Goal: Transaction & Acquisition: Purchase product/service

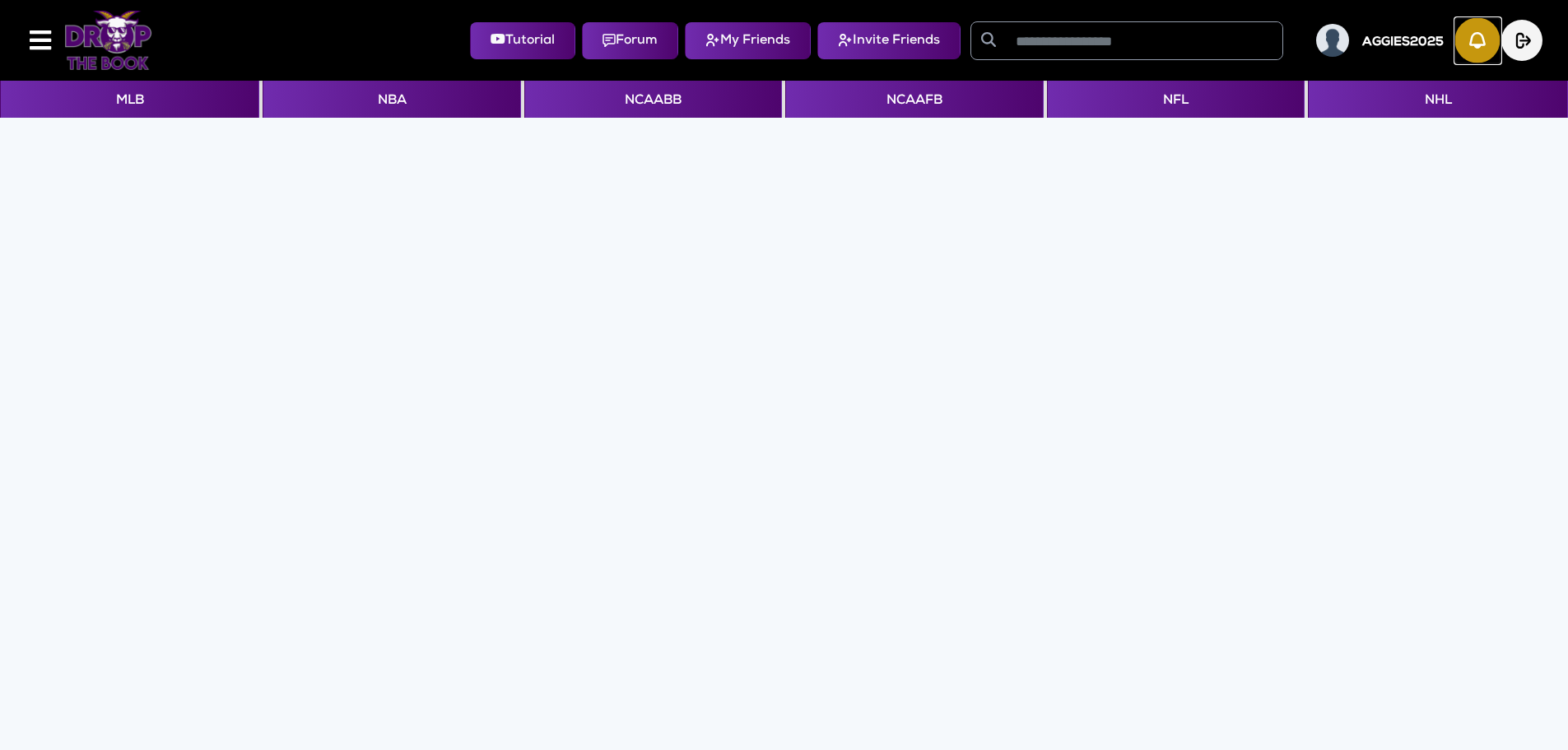
click at [1472, 53] on img "button" at bounding box center [1478, 41] width 45 height 45
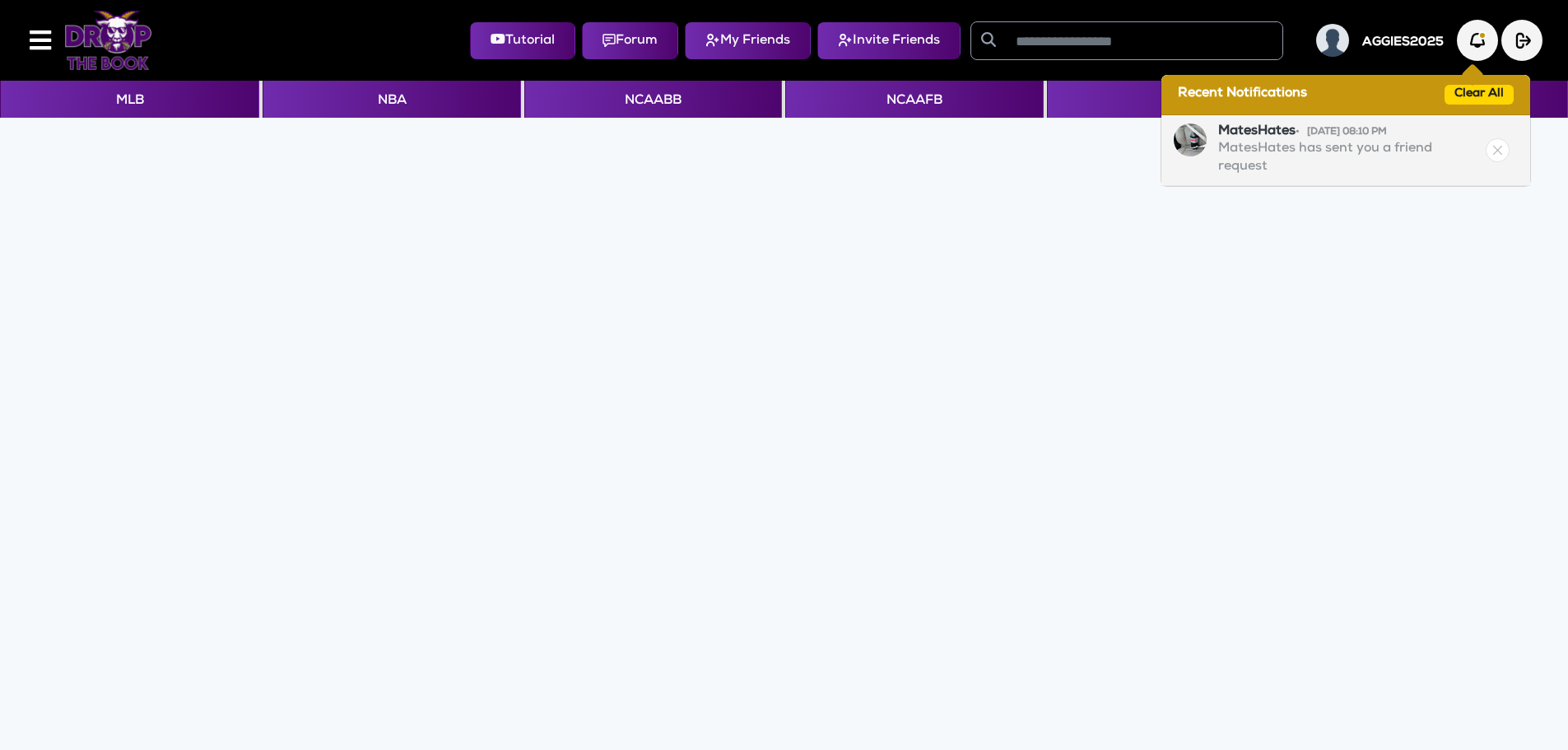
click at [1304, 156] on p "MatesHates has sent you a friend request" at bounding box center [1350, 158] width 265 height 35
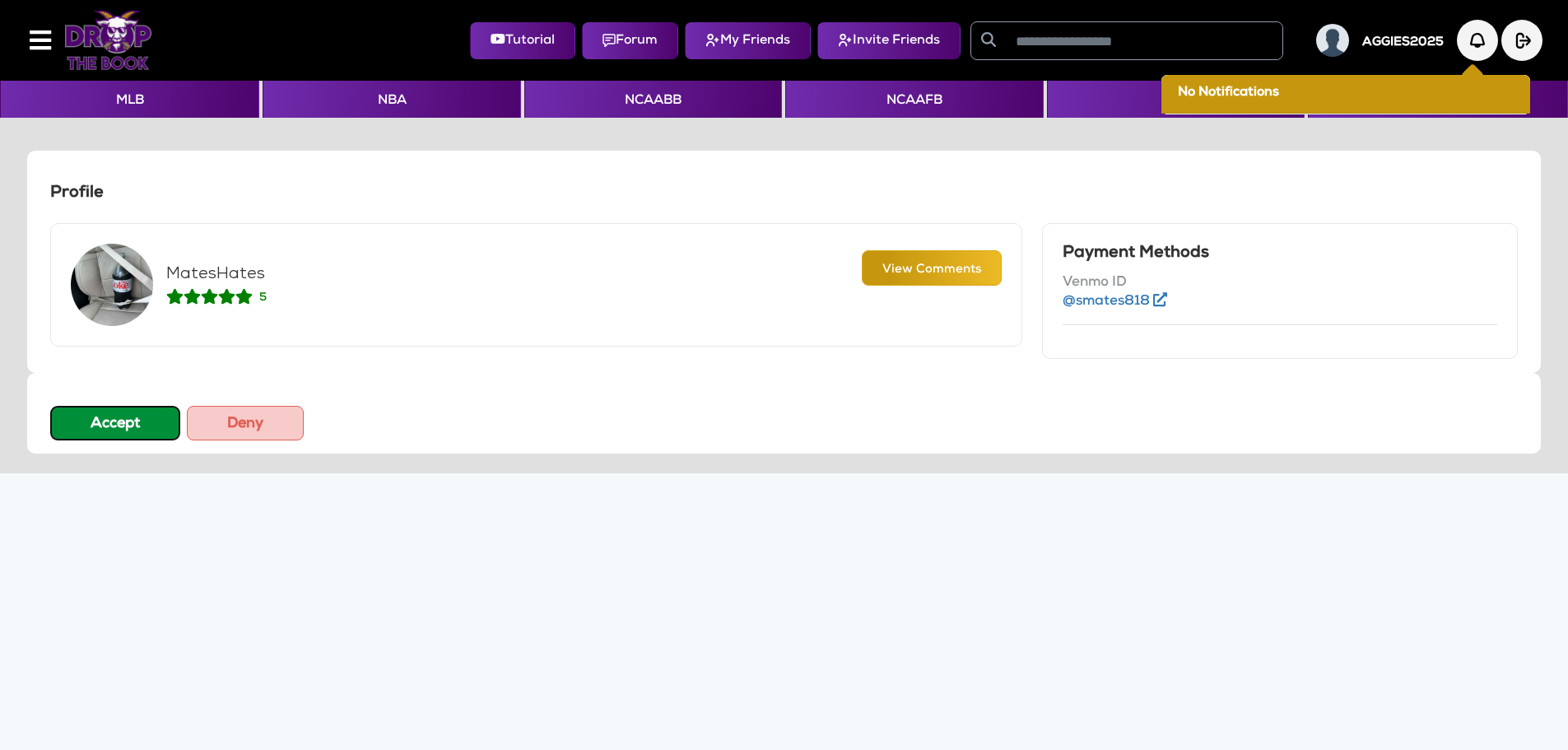
click at [84, 436] on button "Accept" at bounding box center [114, 424] width 130 height 34
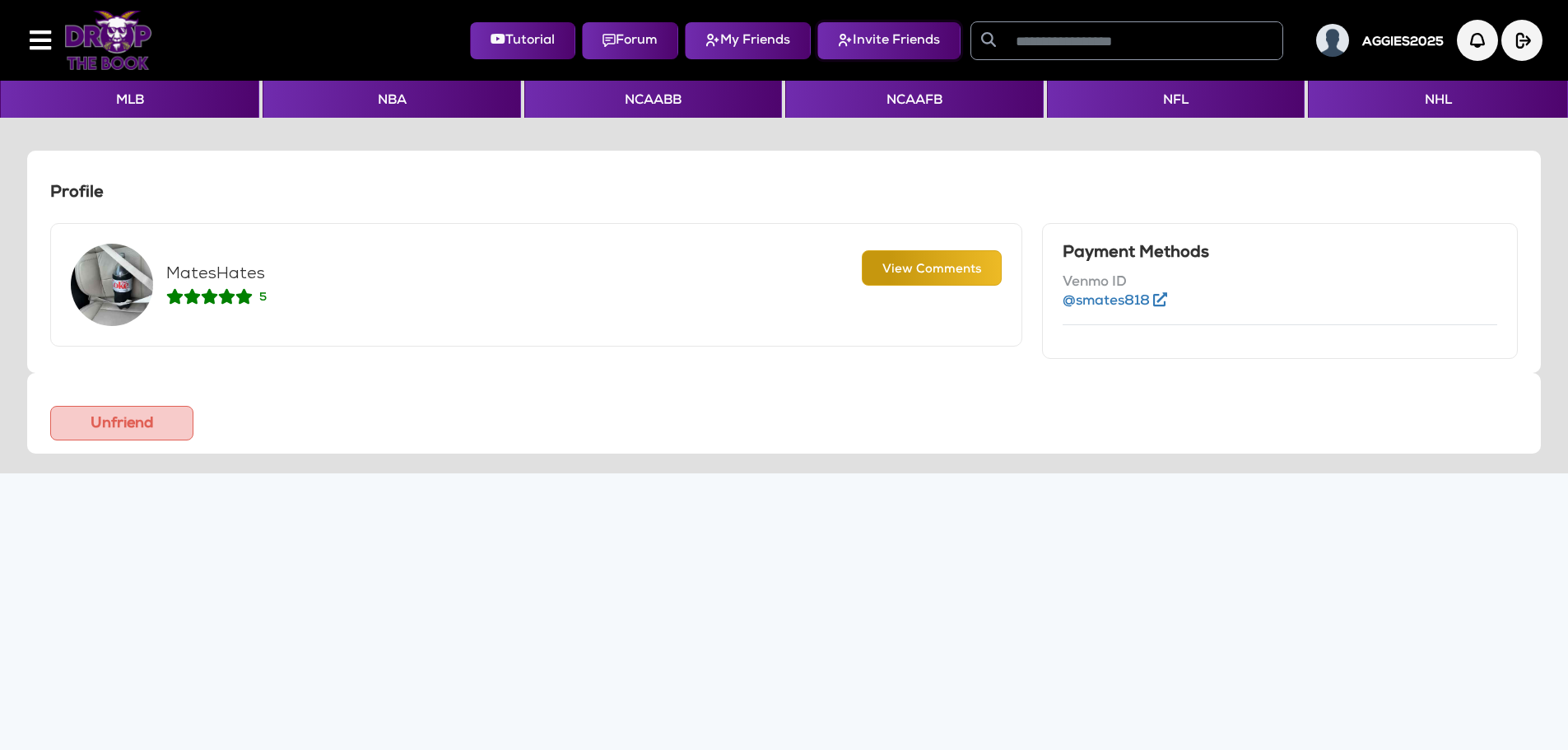
click at [849, 42] on img at bounding box center [846, 40] width 15 height 14
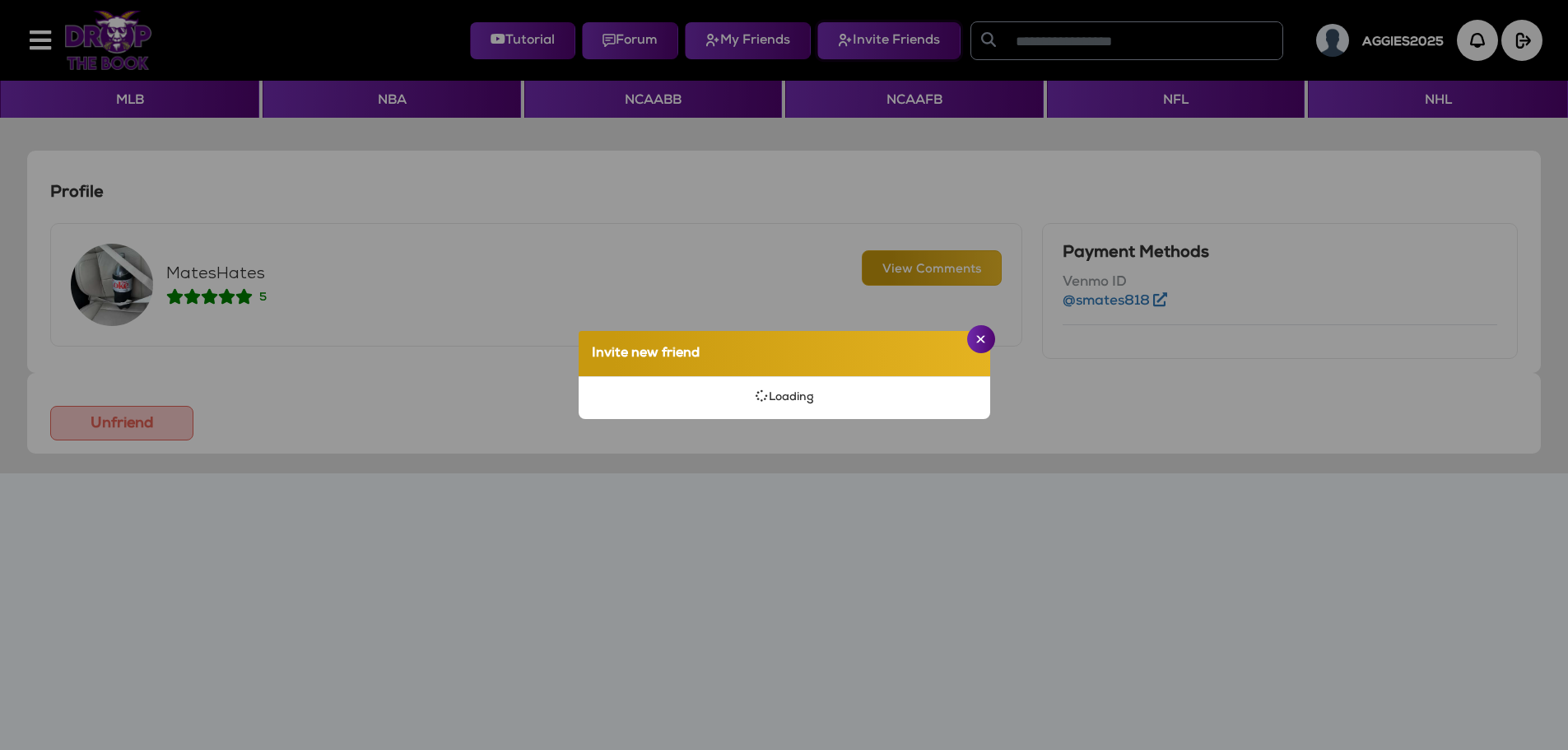
select select
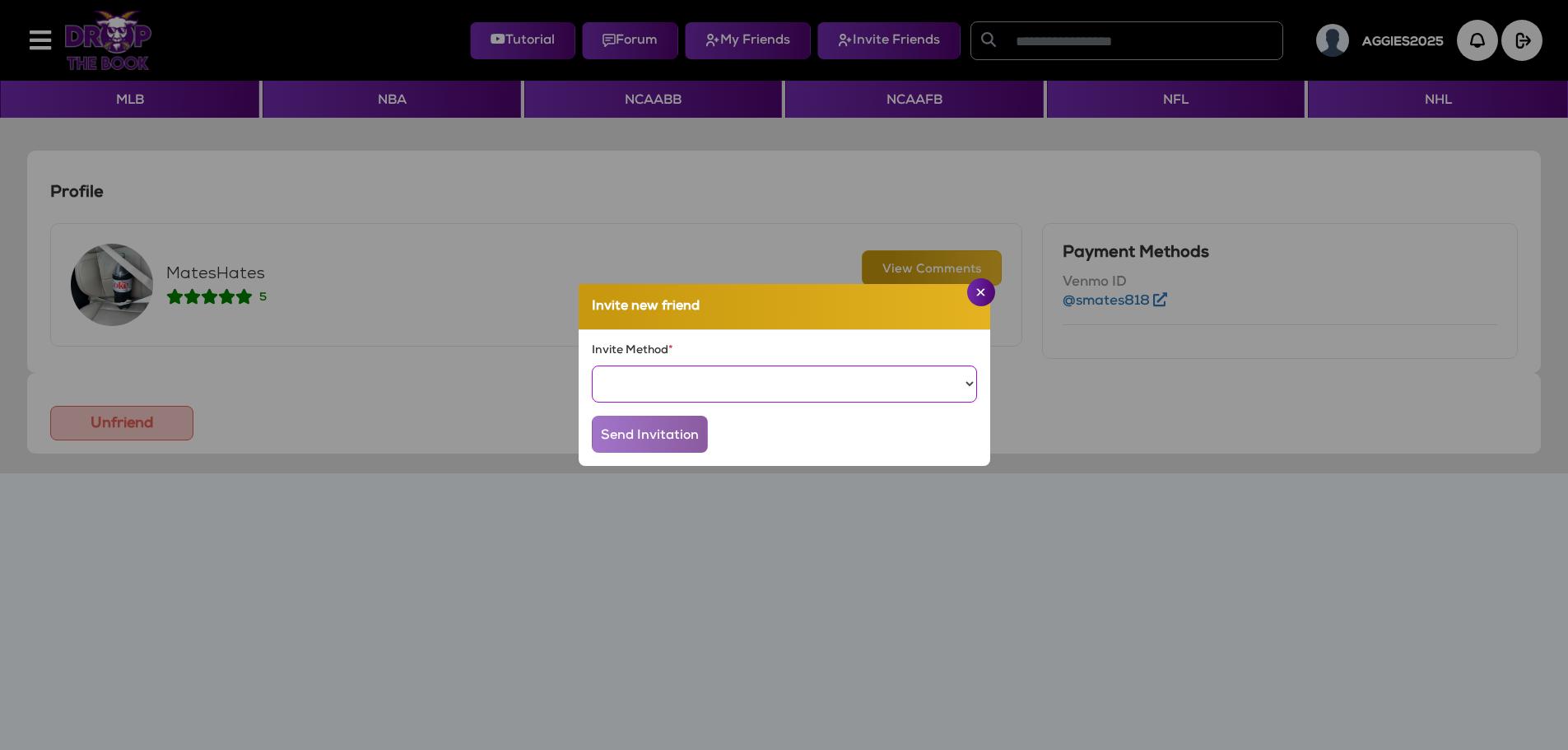
click at [773, 379] on select "***** *****" at bounding box center [784, 384] width 385 height 37
click at [1040, 47] on app-invite-friend "Invite new friend Invite Method * ***** ***** Send Invitation" at bounding box center [784, 375] width 1542 height 750
click at [1050, 34] on app-invite-friend "Invite new friend Invite Method * ***** ***** Send Invitation" at bounding box center [784, 375] width 1542 height 750
click at [979, 293] on img "Close" at bounding box center [981, 292] width 9 height 8
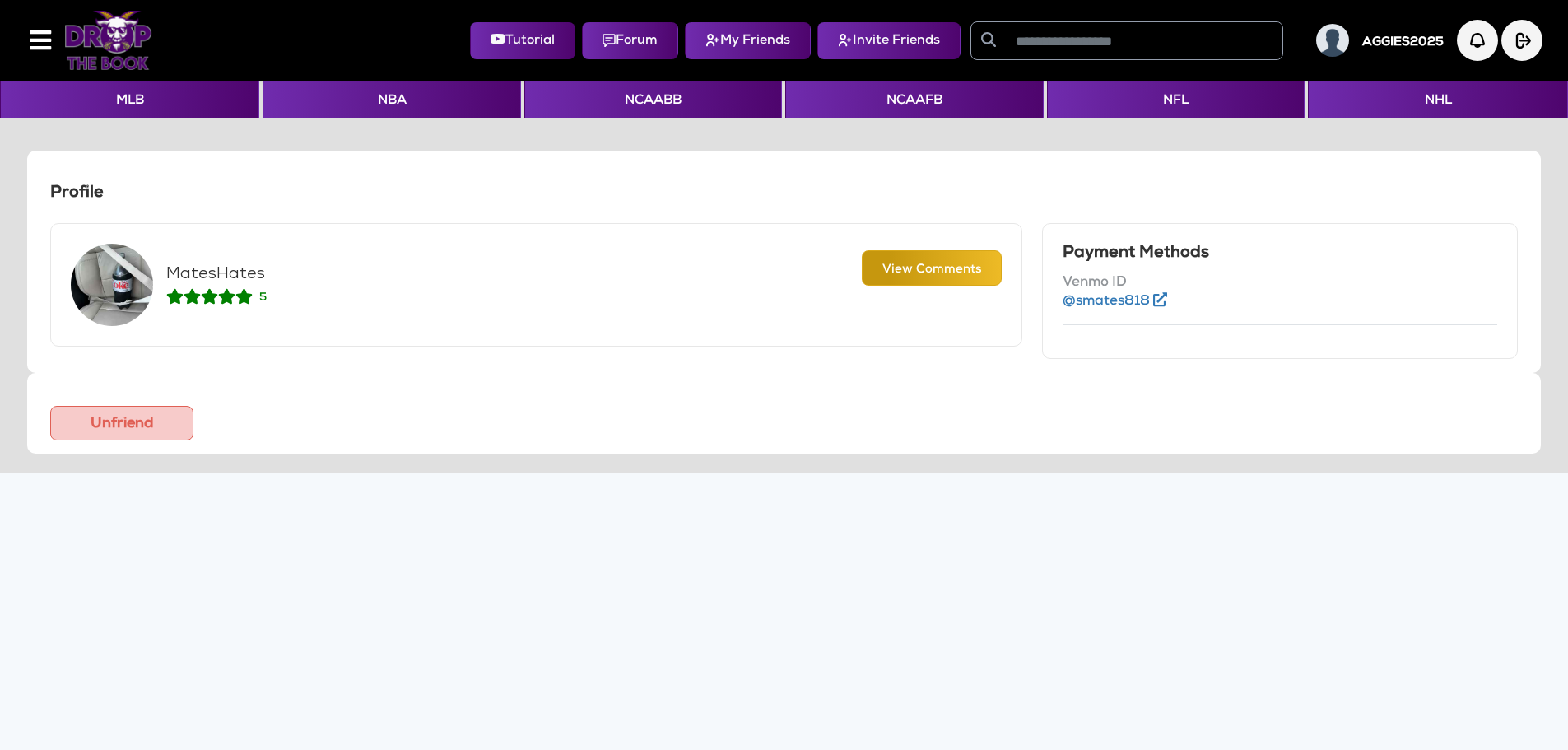
click at [1032, 39] on input "text" at bounding box center [1144, 41] width 276 height 37
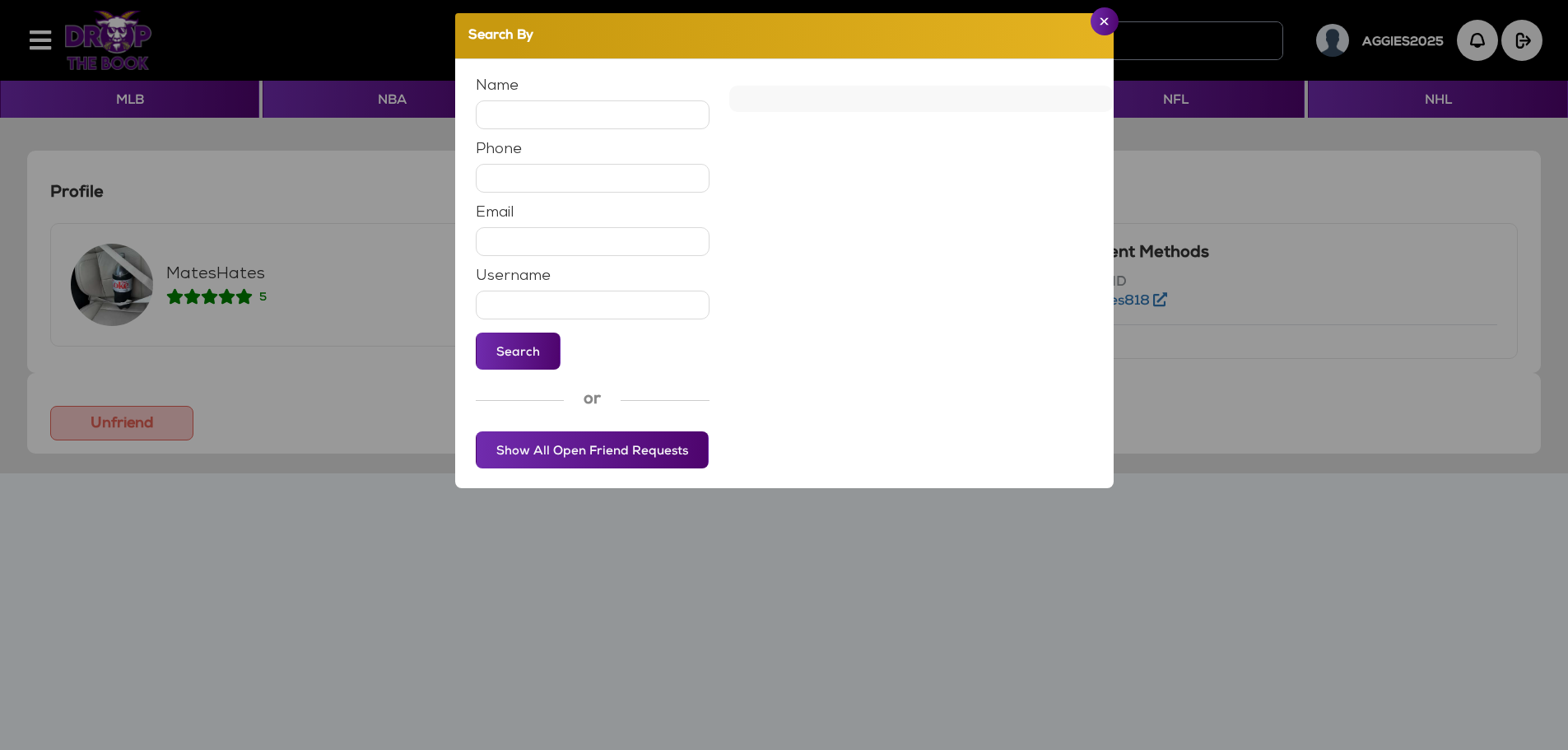
click at [568, 104] on input "text" at bounding box center [593, 115] width 235 height 29
type input "***"
click at [524, 347] on button "Search" at bounding box center [518, 351] width 85 height 37
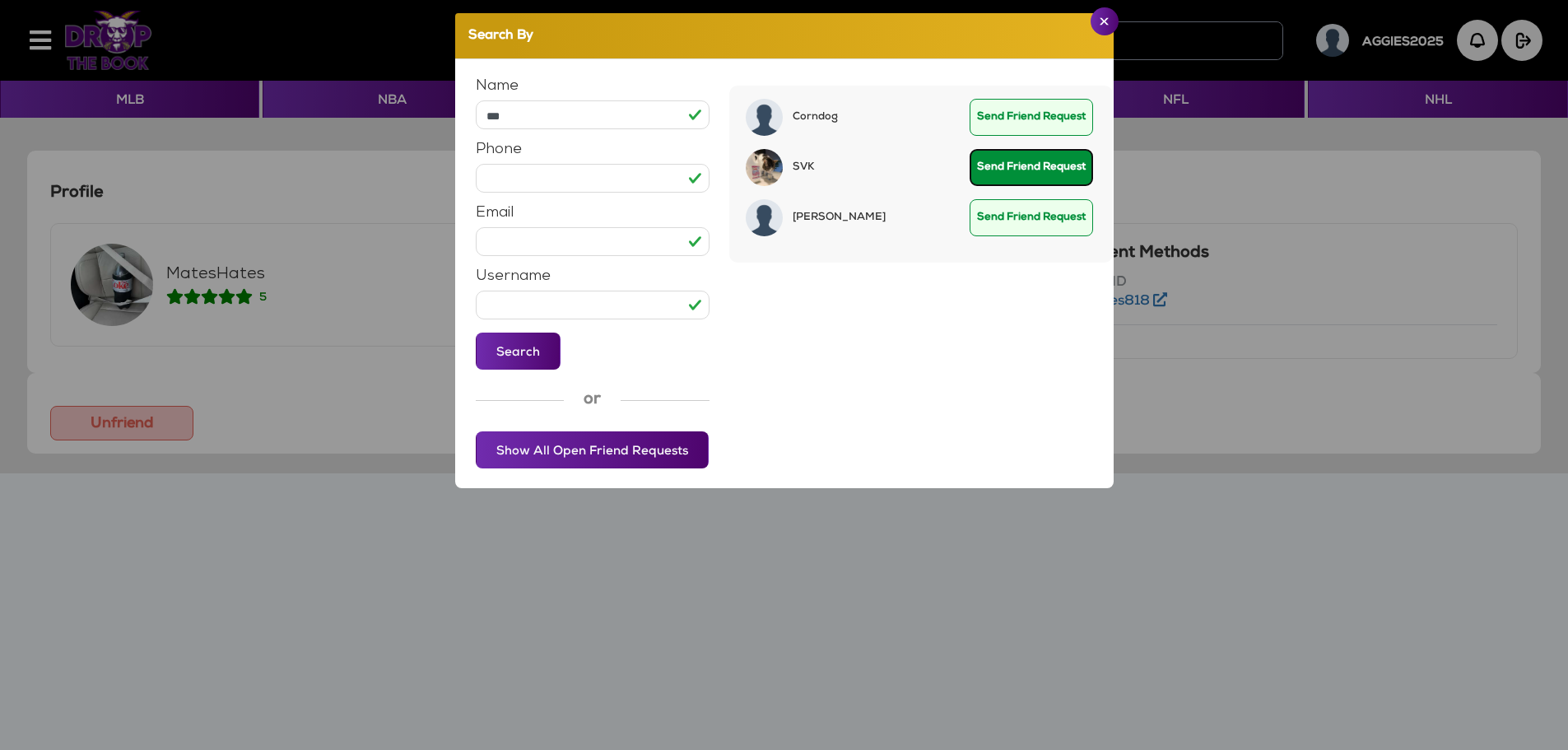
click at [1013, 168] on button "Send Friend Request" at bounding box center [1031, 167] width 123 height 37
click at [1099, 24] on button "Close" at bounding box center [1104, 21] width 28 height 28
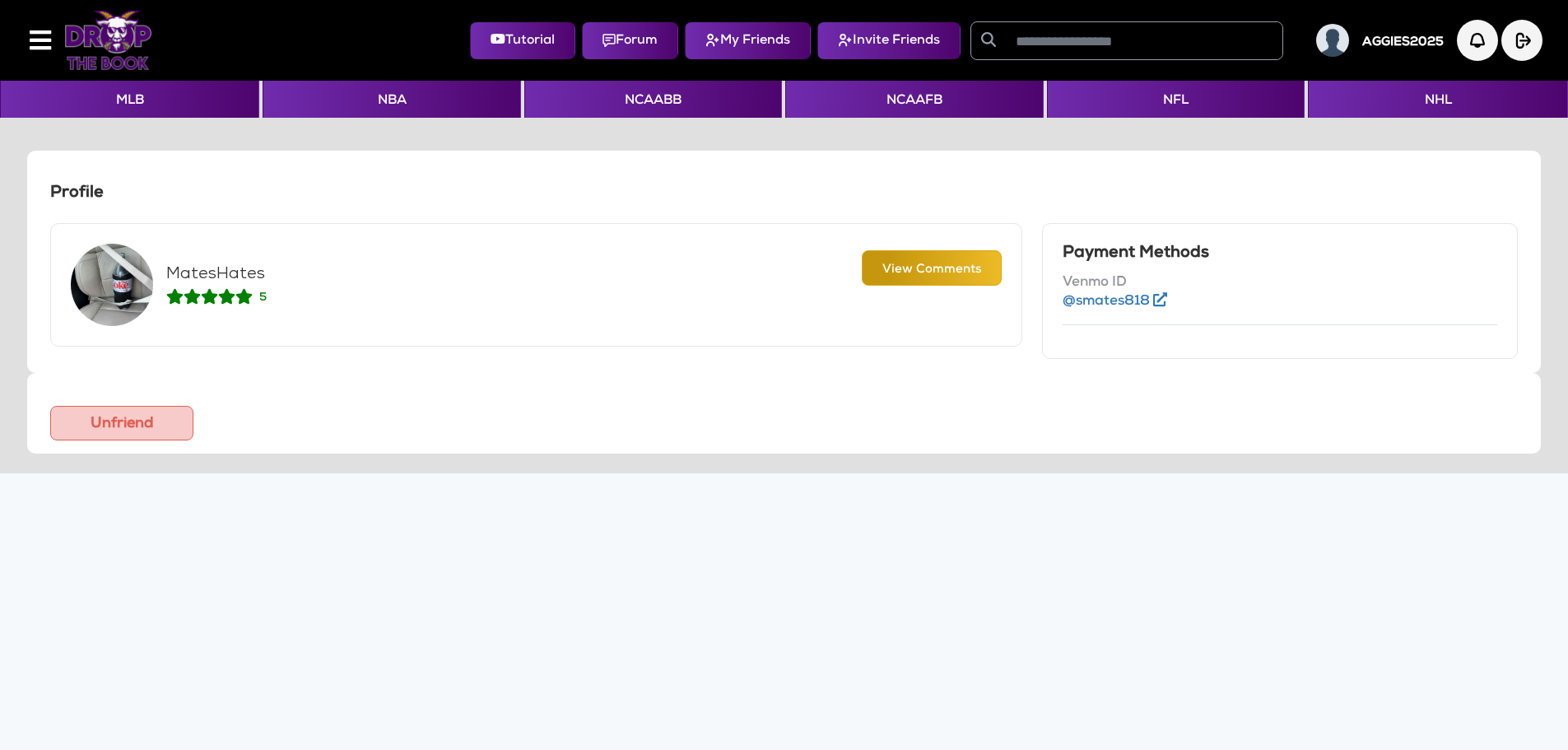
click at [1050, 46] on input "text" at bounding box center [1144, 41] width 276 height 37
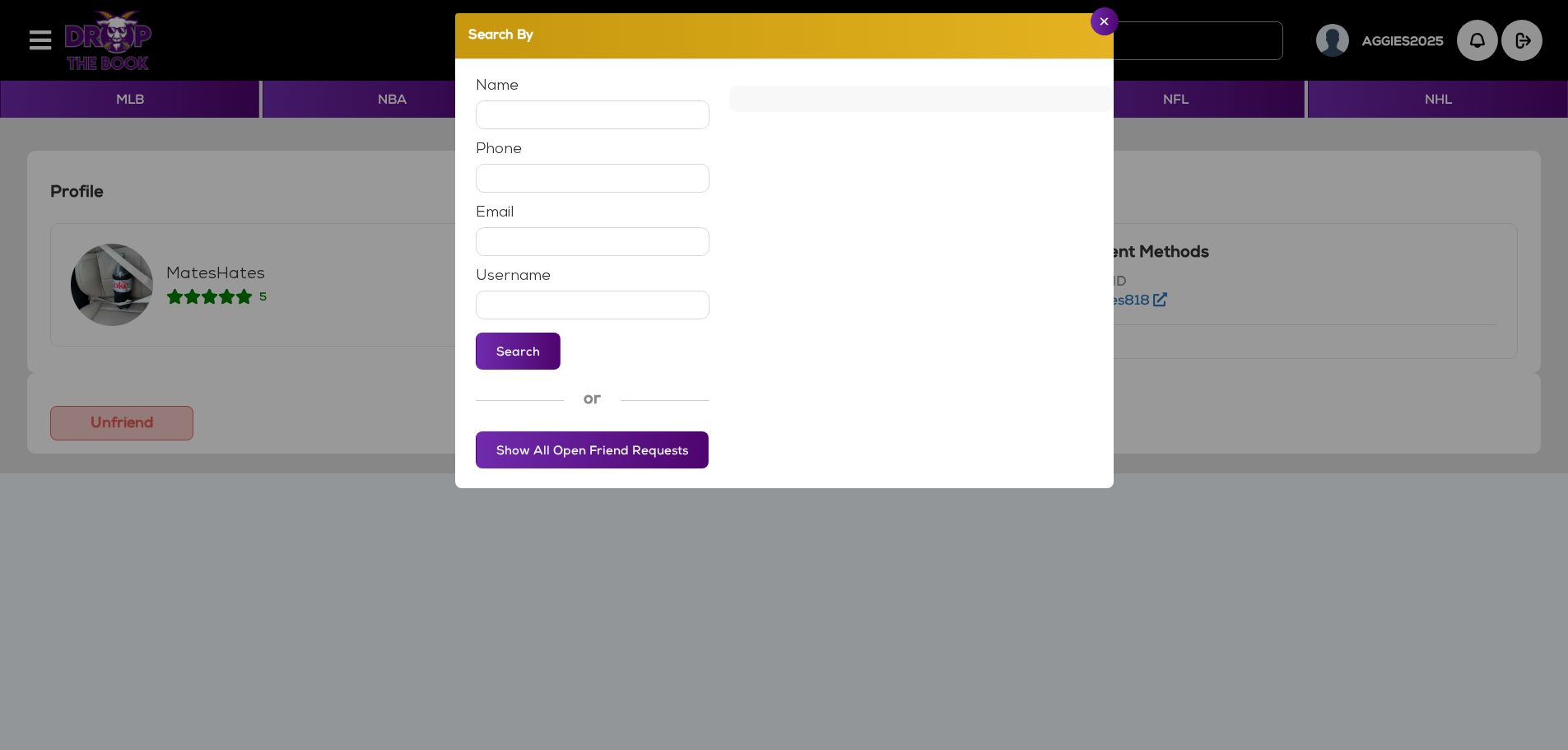
click at [546, 121] on input "text" at bounding box center [593, 115] width 235 height 29
type input "**"
click at [495, 354] on button "Search" at bounding box center [518, 351] width 85 height 37
click at [1024, 126] on button "Send Friend Request" at bounding box center [1031, 117] width 123 height 37
click at [1098, 27] on button "Close" at bounding box center [1104, 21] width 28 height 28
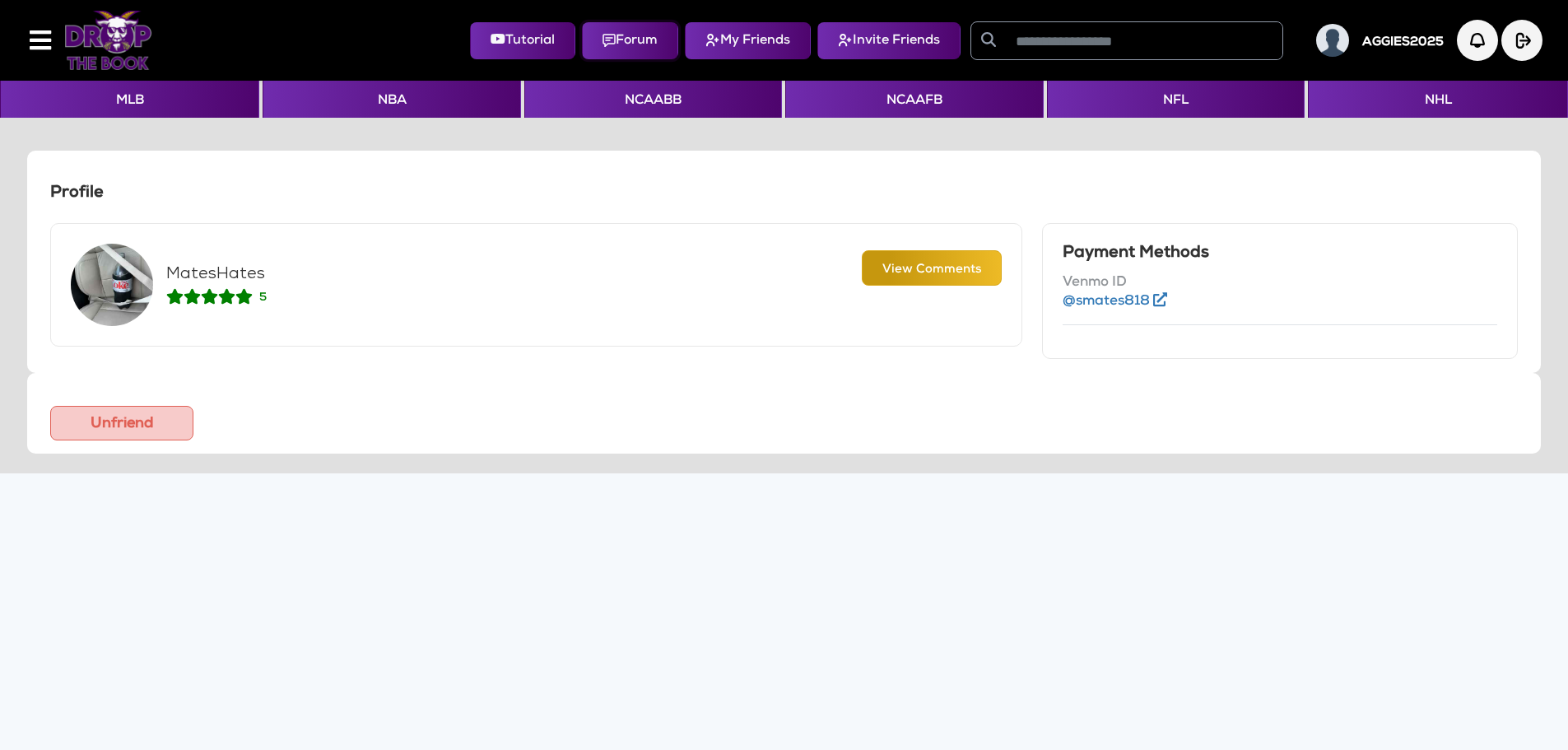
click at [623, 43] on button "Forum" at bounding box center [630, 41] width 96 height 37
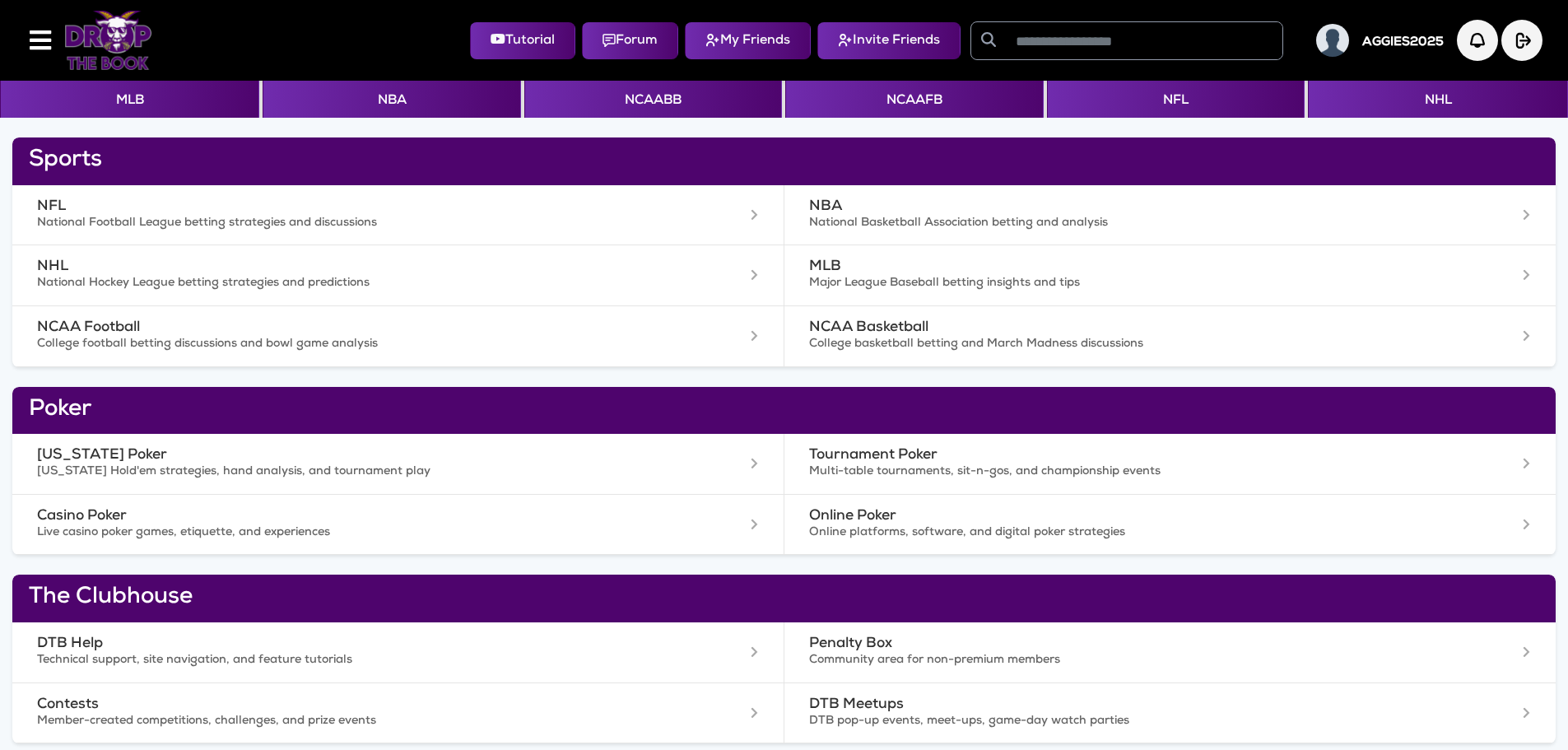
click at [52, 42] on div at bounding box center [112, 40] width 165 height 67
click at [45, 45] on icon at bounding box center [41, 40] width 22 height 24
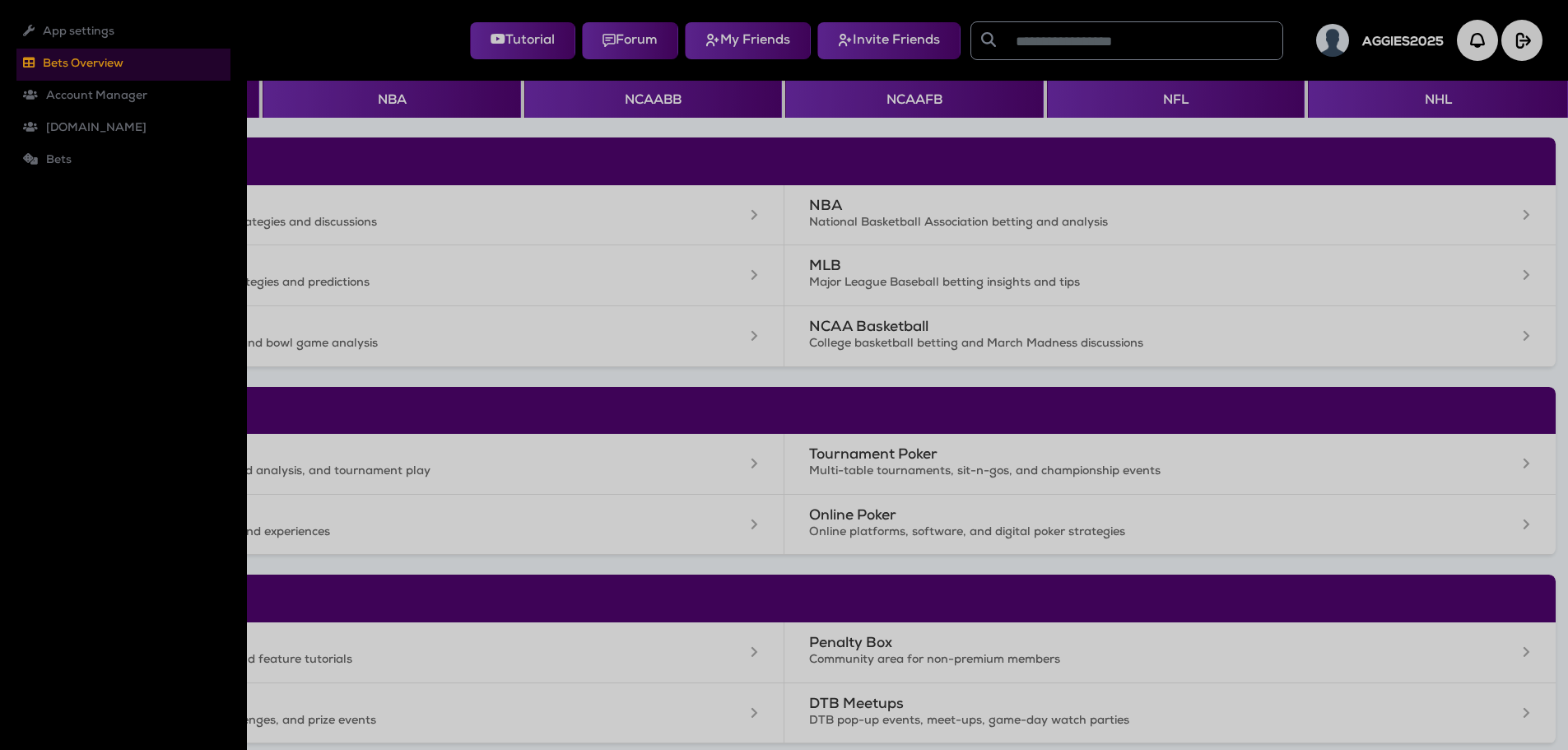
click at [58, 69] on li "Bets Overview" at bounding box center [123, 64] width 214 height 32
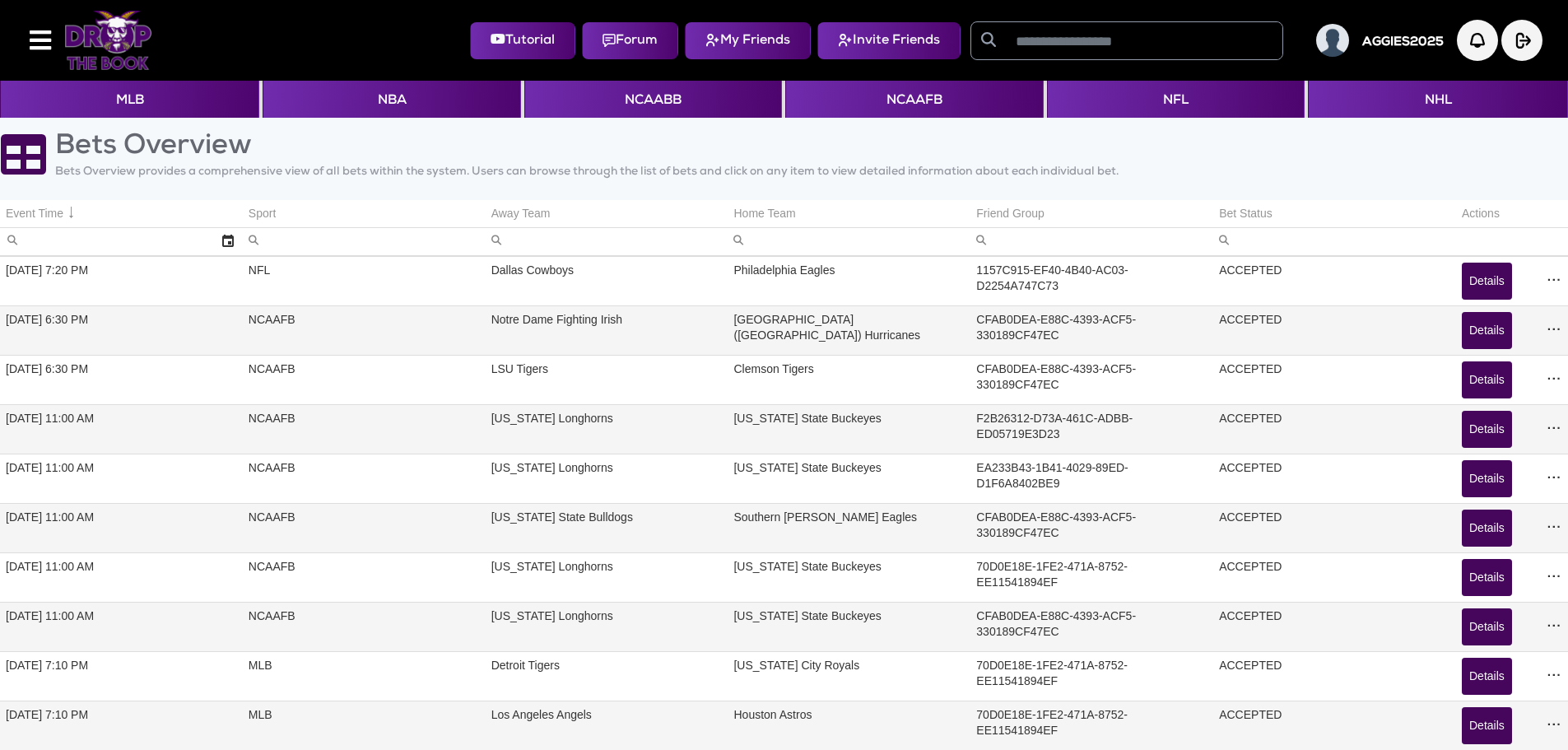
scroll to position [73, 0]
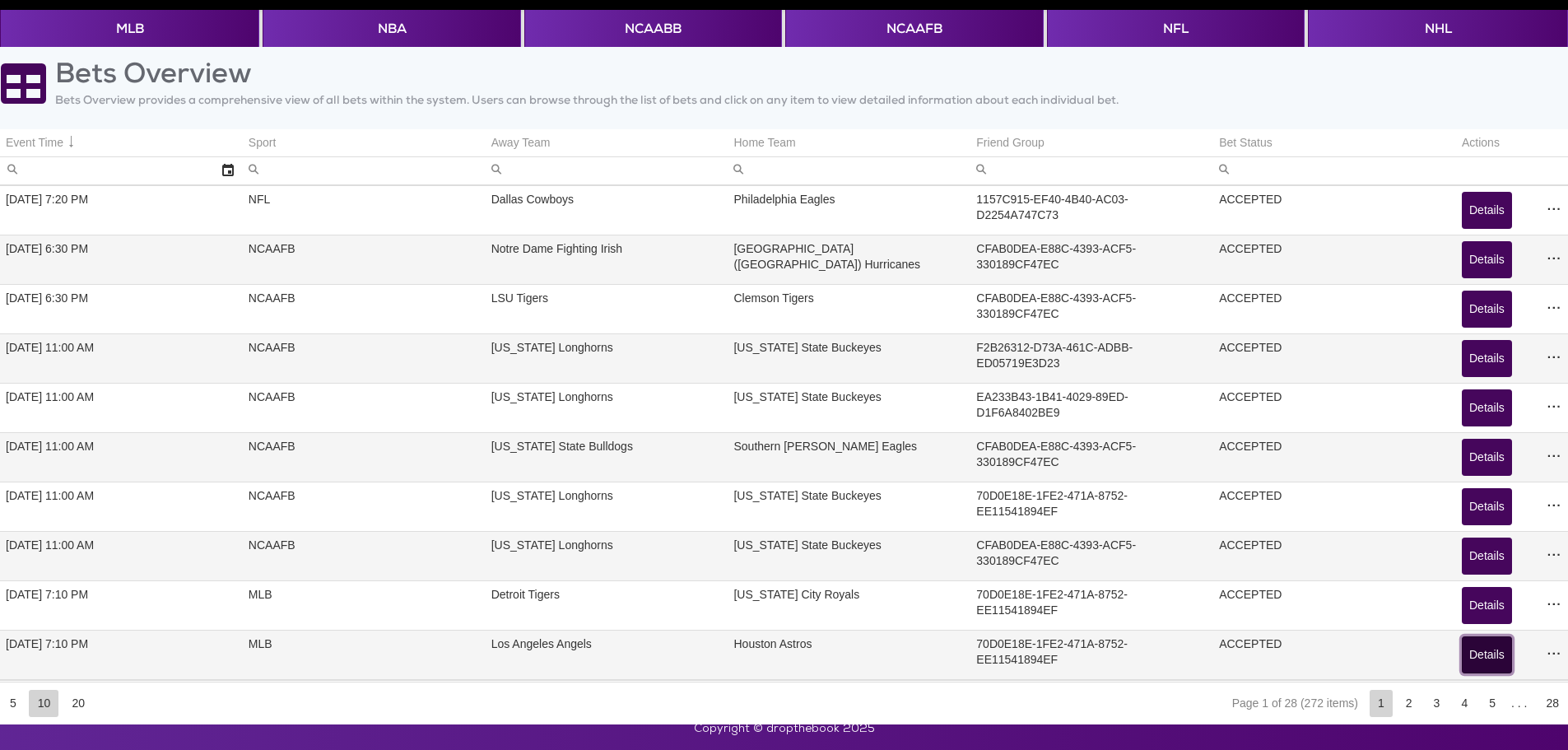
click at [1477, 658] on button "Details" at bounding box center [1486, 655] width 50 height 37
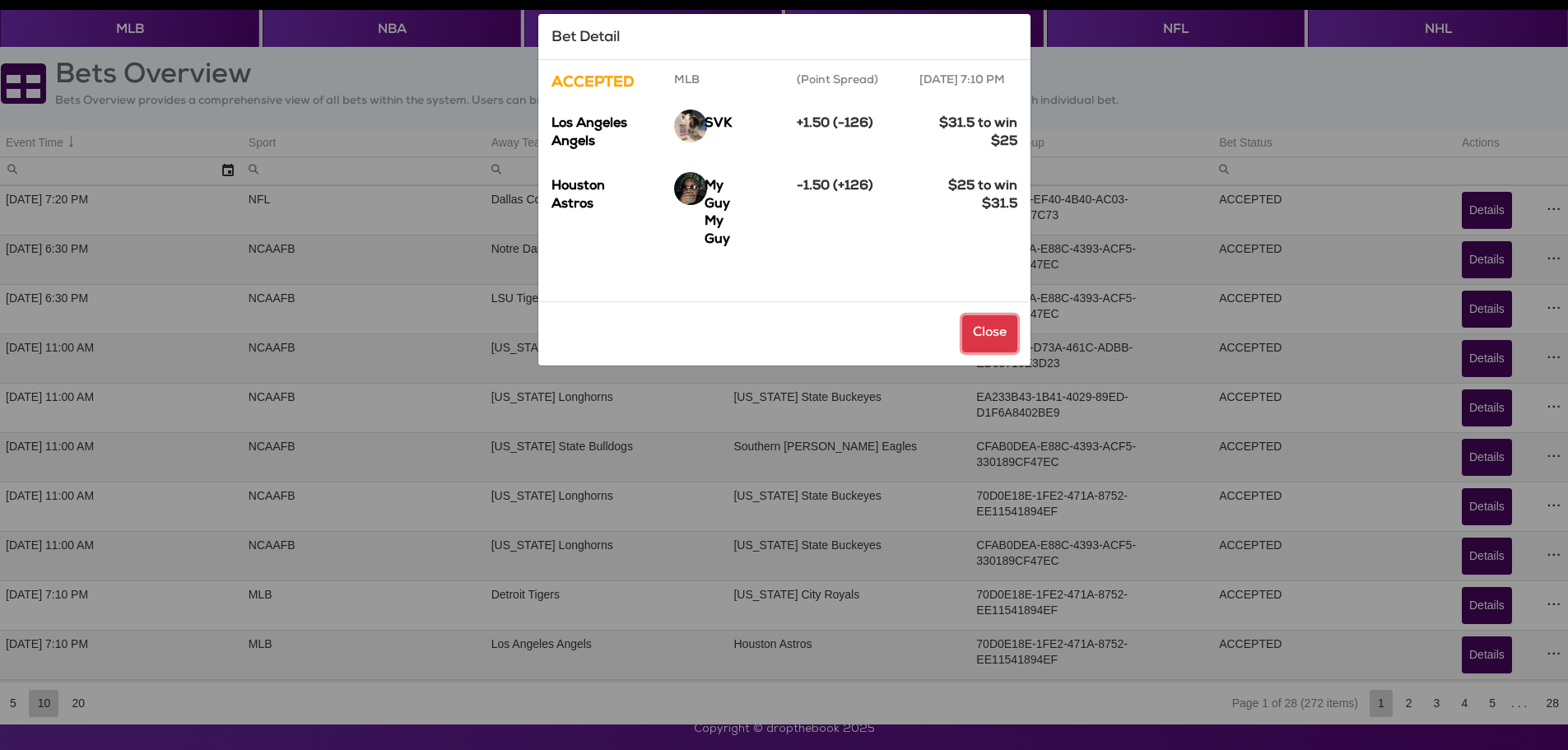
click at [978, 349] on button "Close" at bounding box center [990, 334] width 55 height 37
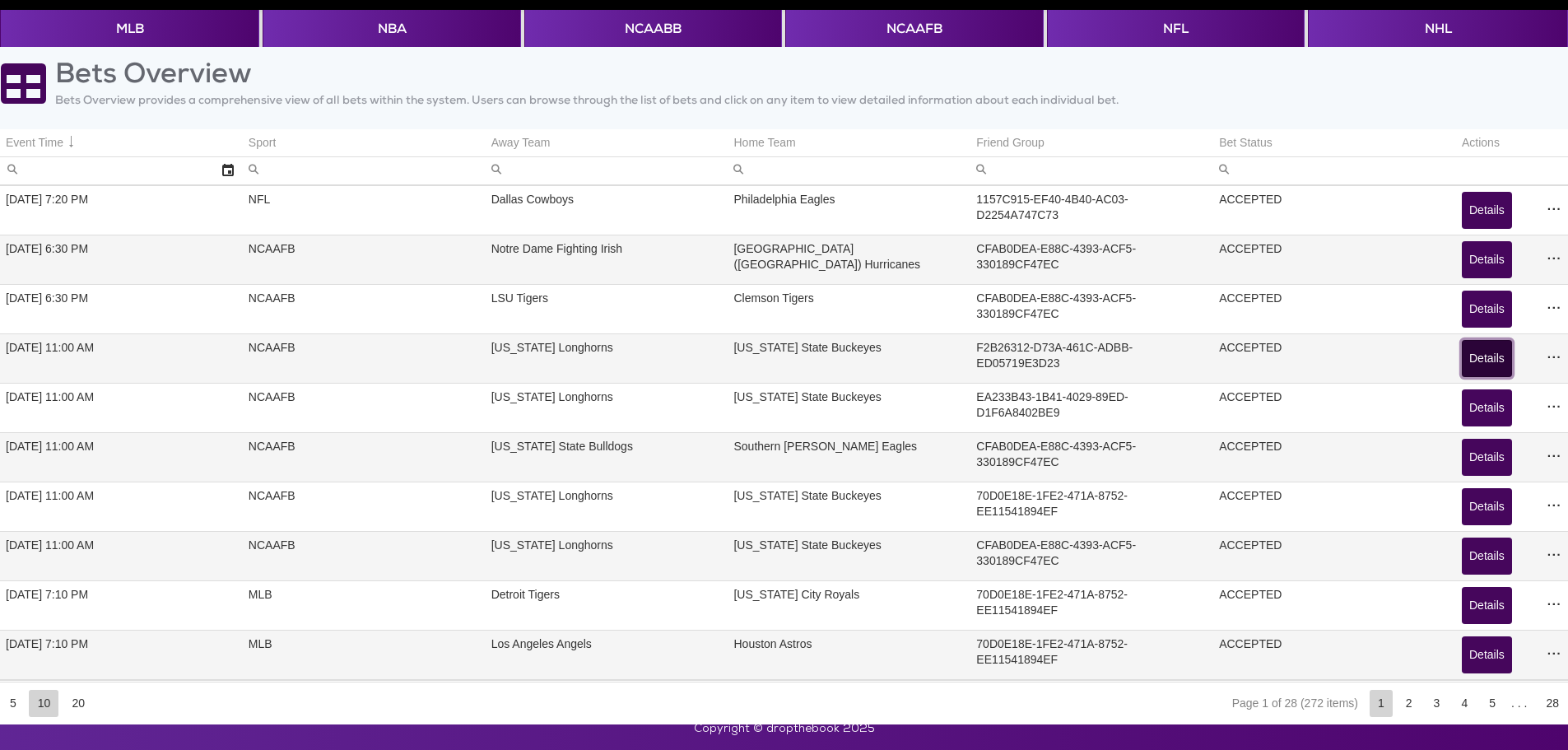
click at [1476, 363] on button "Details" at bounding box center [1486, 358] width 50 height 37
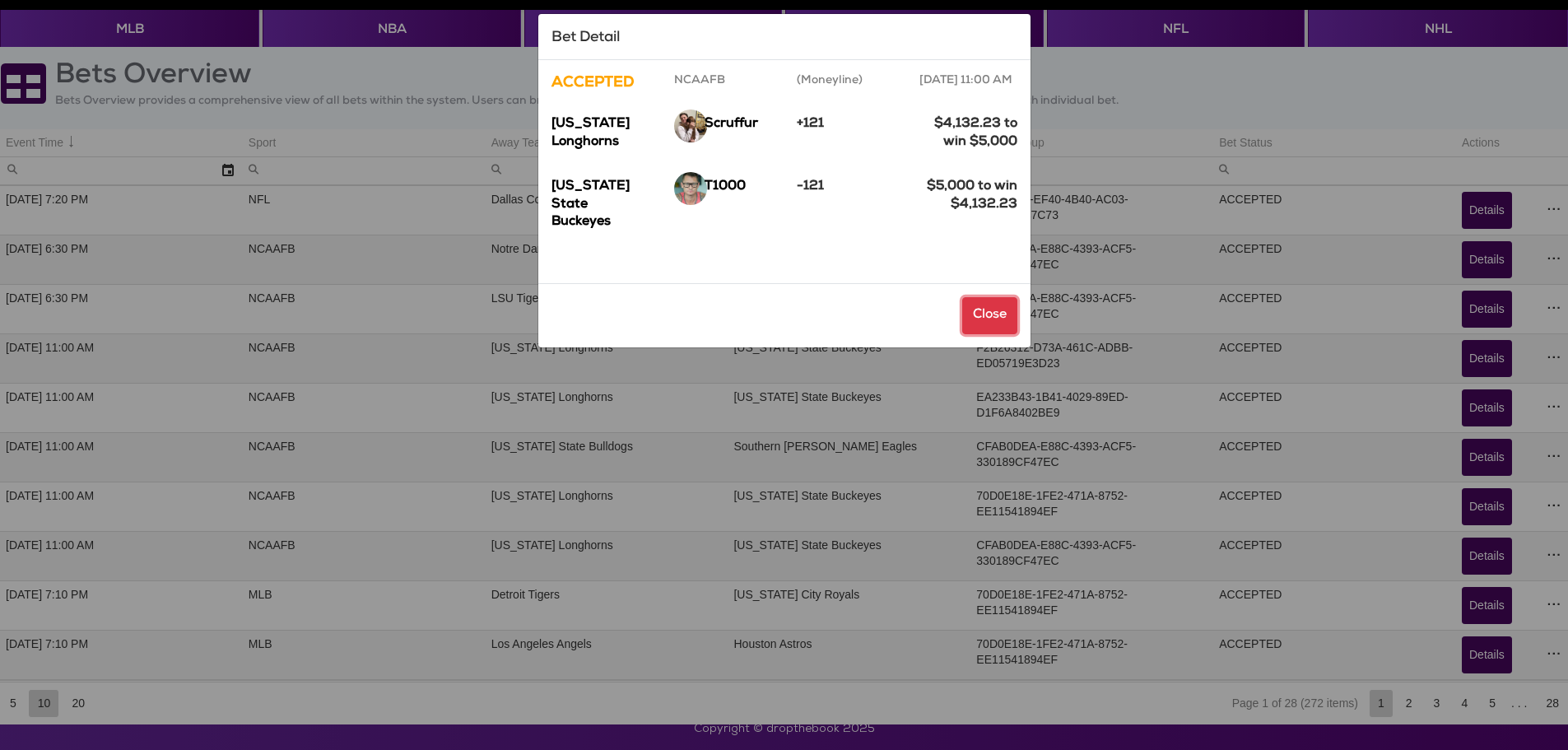
click at [977, 308] on button "Close" at bounding box center [990, 316] width 55 height 37
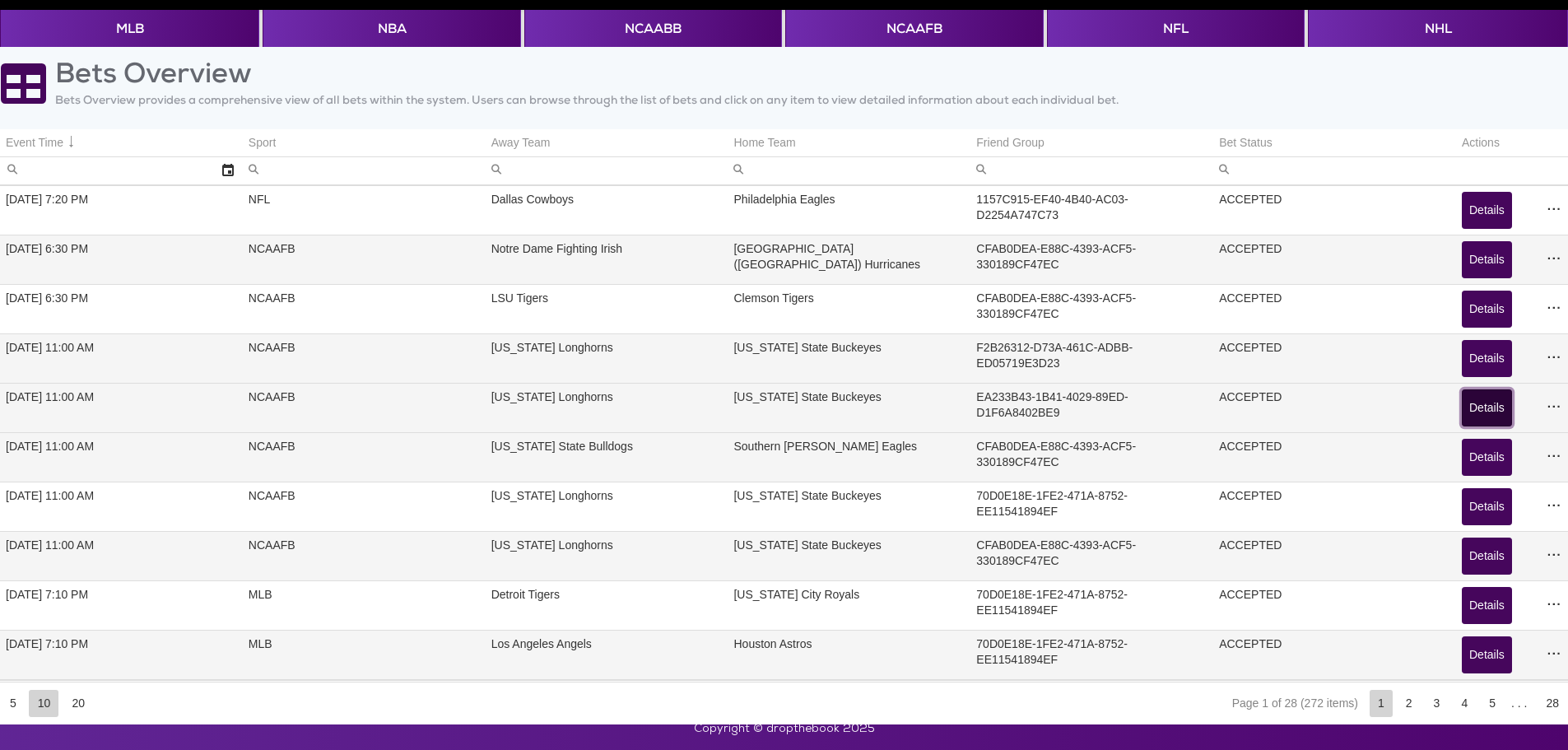
click at [1478, 414] on button "Details" at bounding box center [1486, 408] width 50 height 37
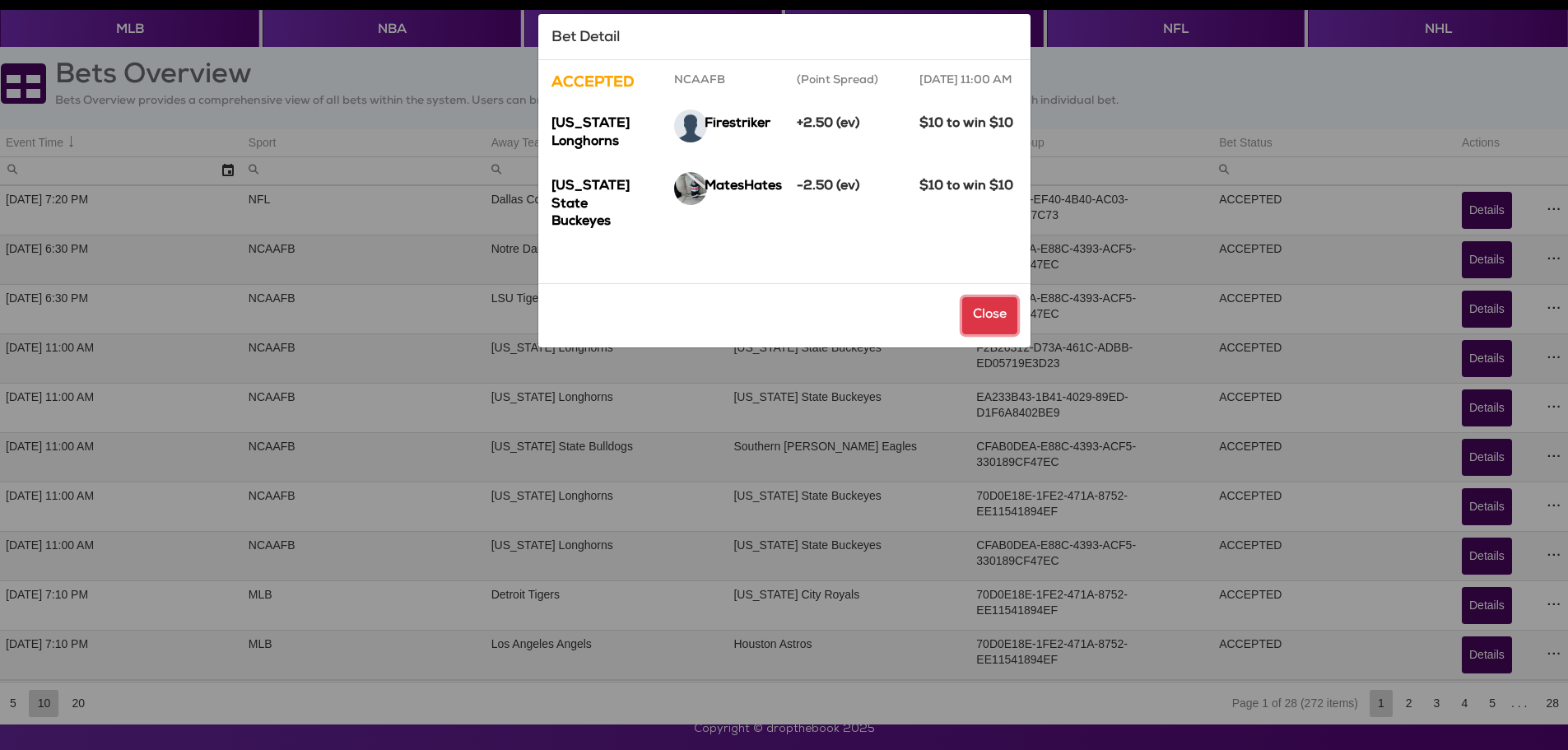
click at [999, 314] on button "Close" at bounding box center [990, 316] width 55 height 37
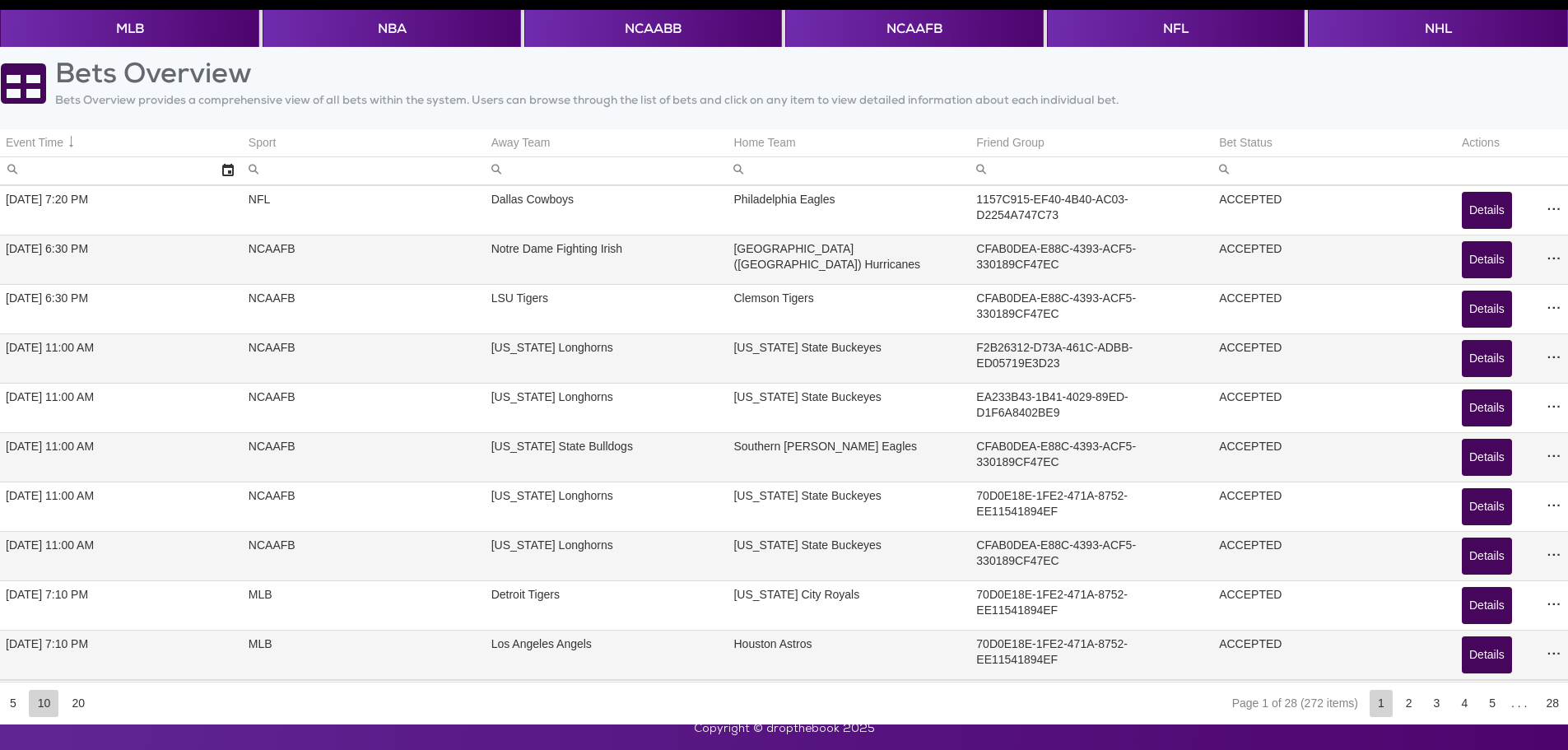
scroll to position [0, 0]
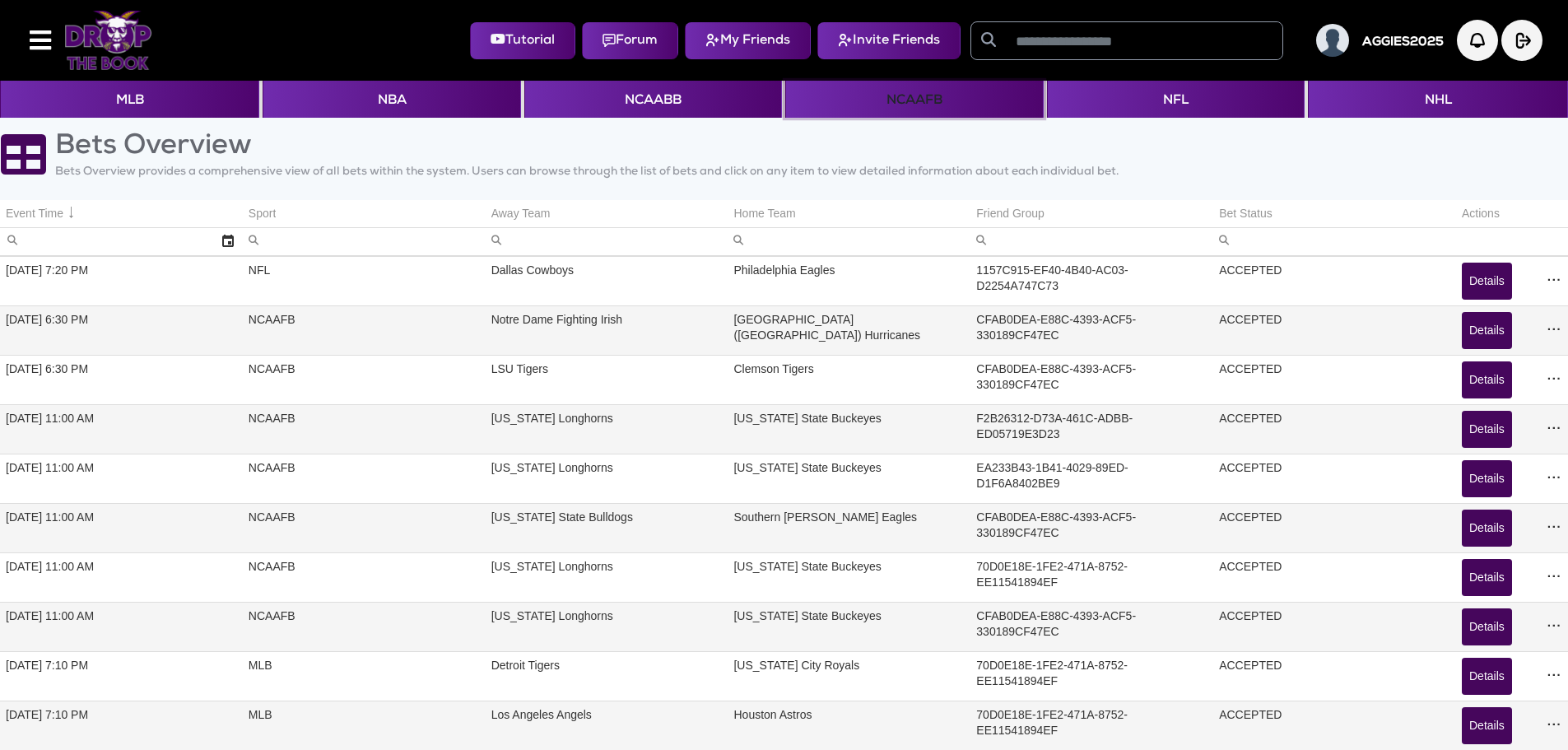
click at [915, 102] on button "NCAAFB" at bounding box center [914, 99] width 257 height 37
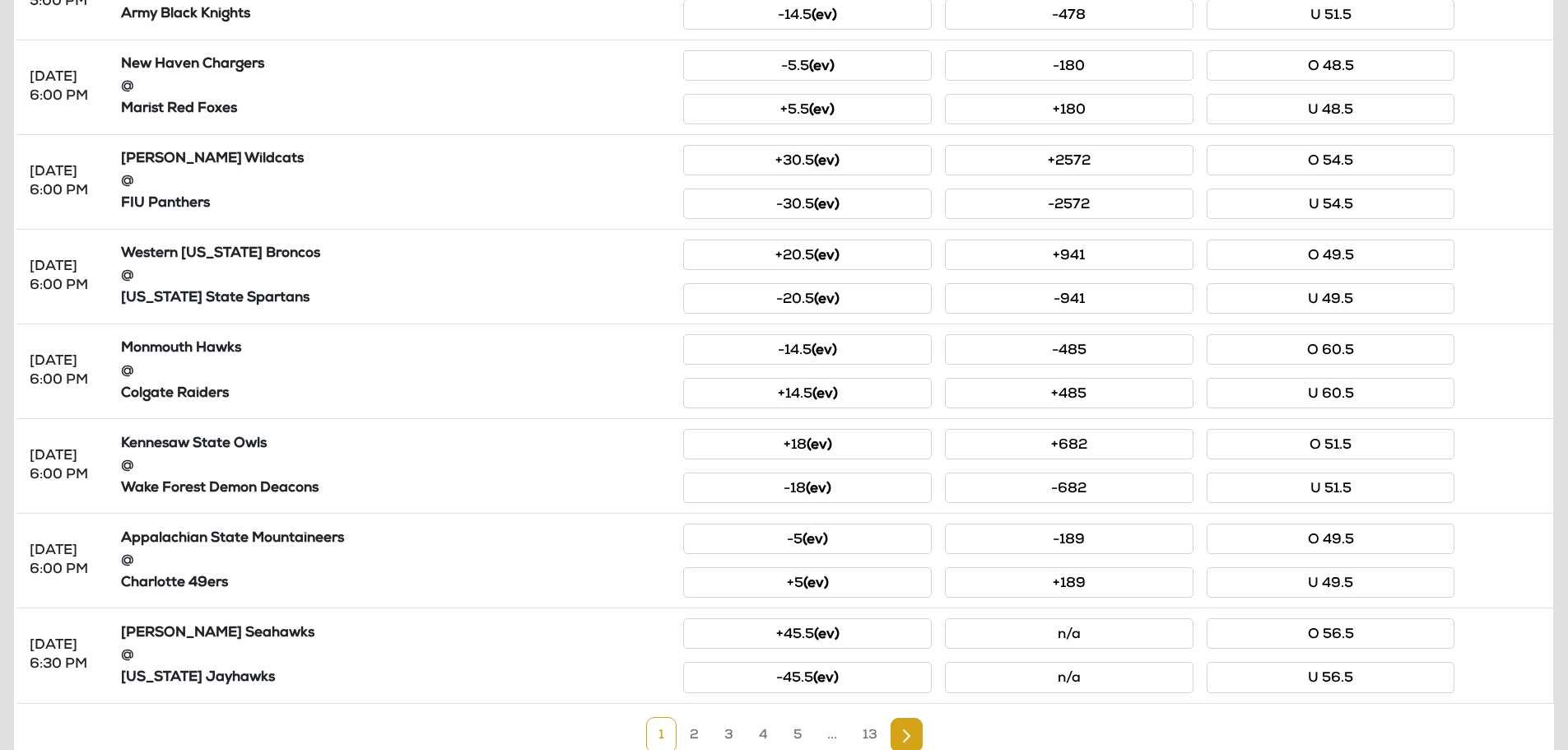
scroll to position [635, 0]
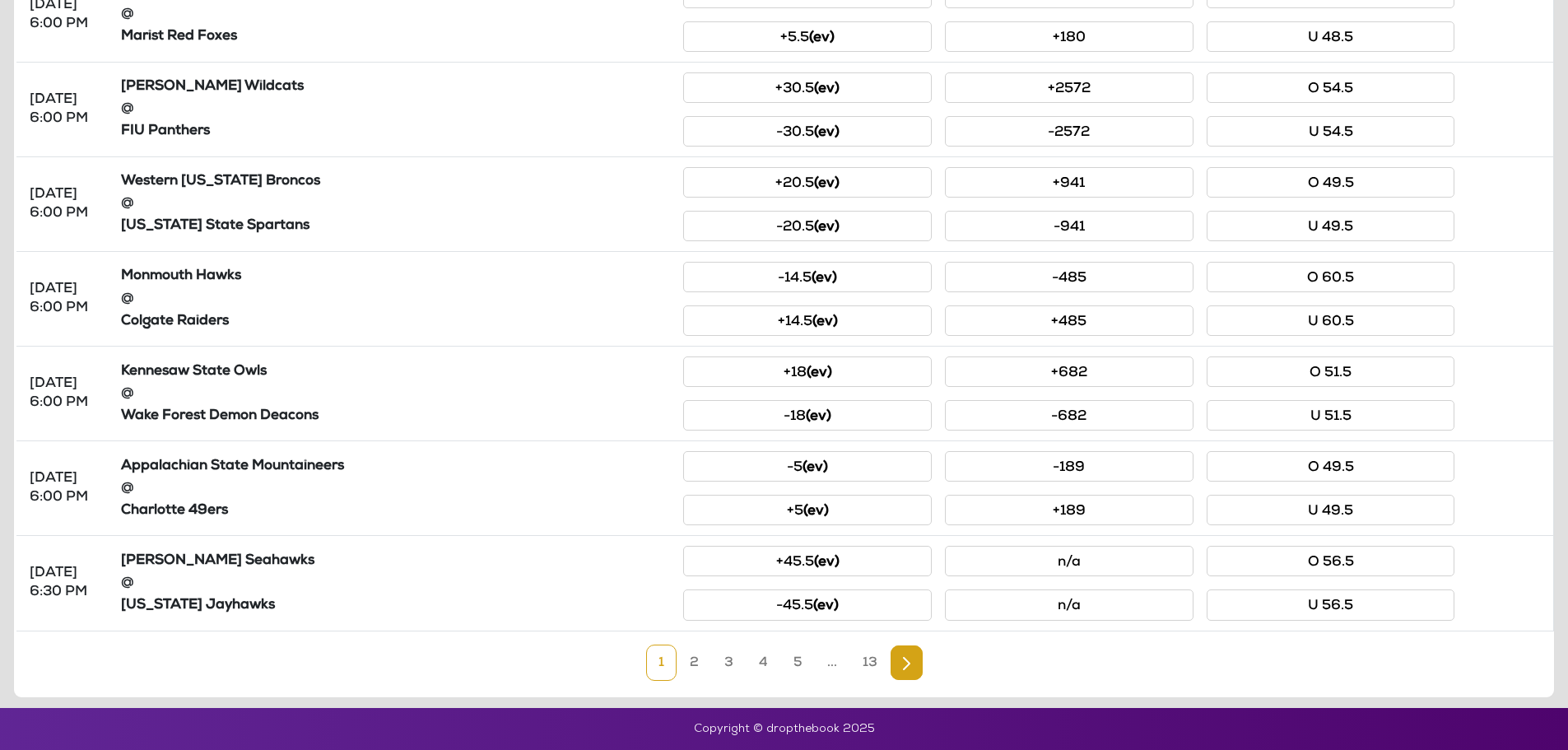
click at [796, 662] on link "5" at bounding box center [798, 663] width 33 height 36
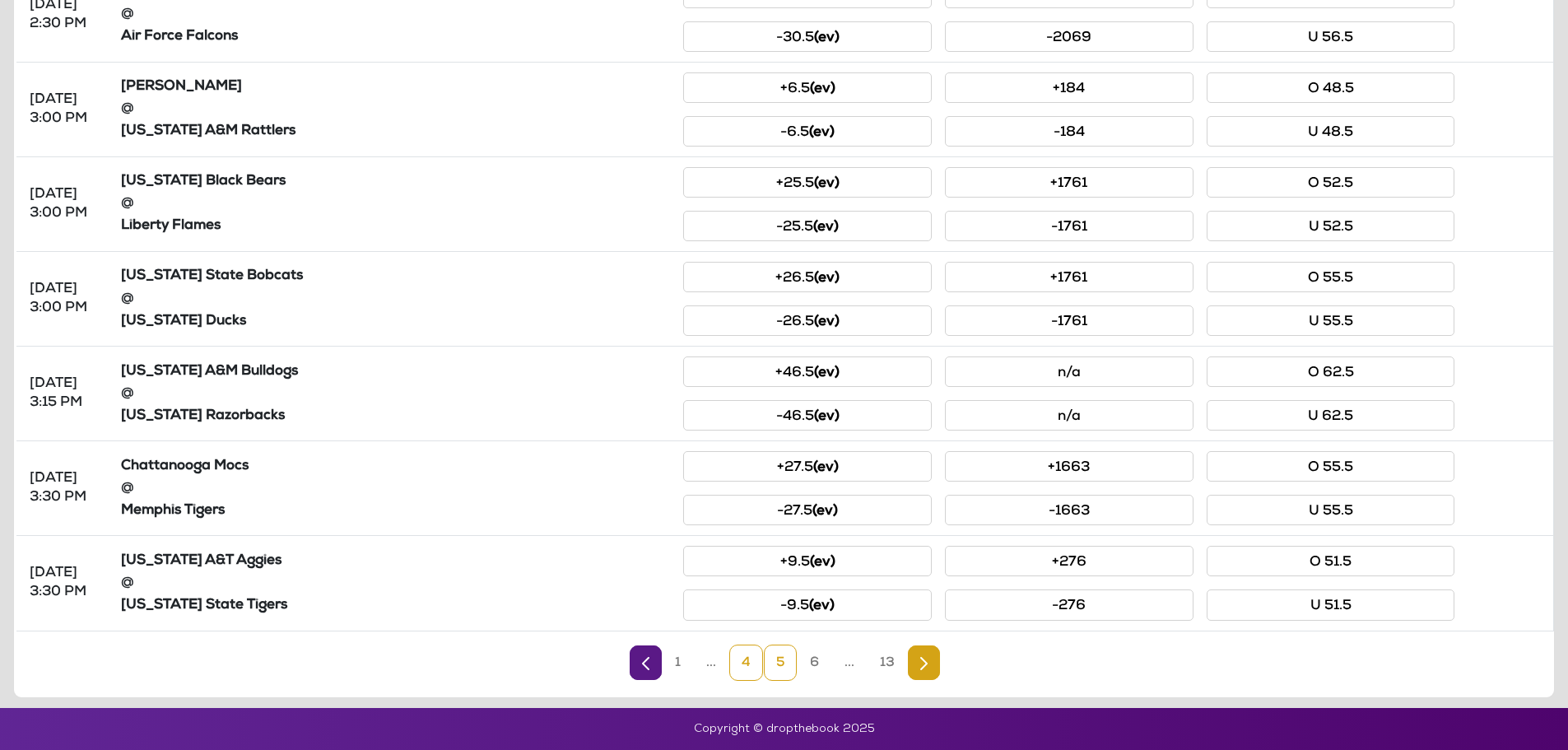
click at [739, 666] on link "4" at bounding box center [746, 663] width 34 height 36
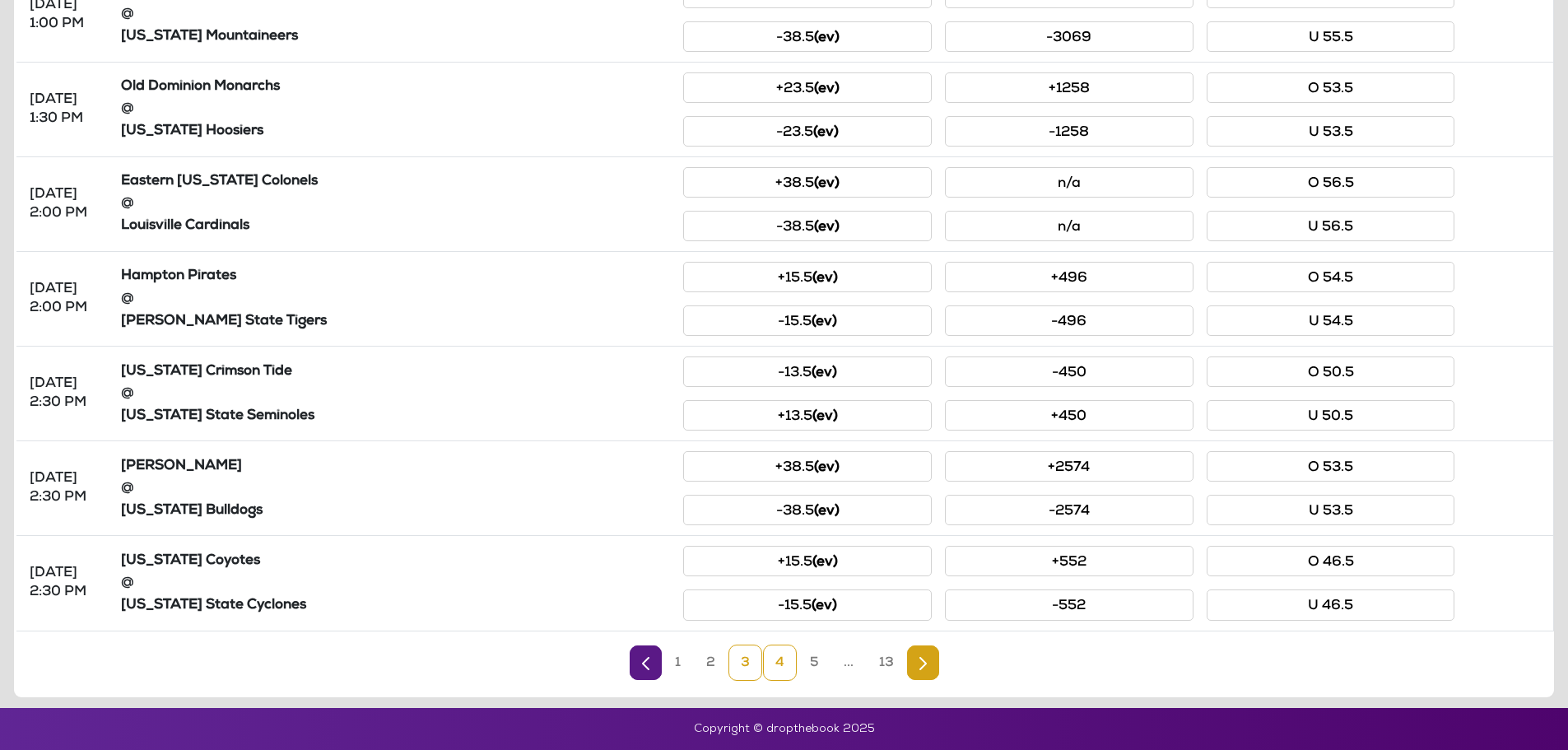
click at [738, 669] on link "3" at bounding box center [745, 663] width 34 height 36
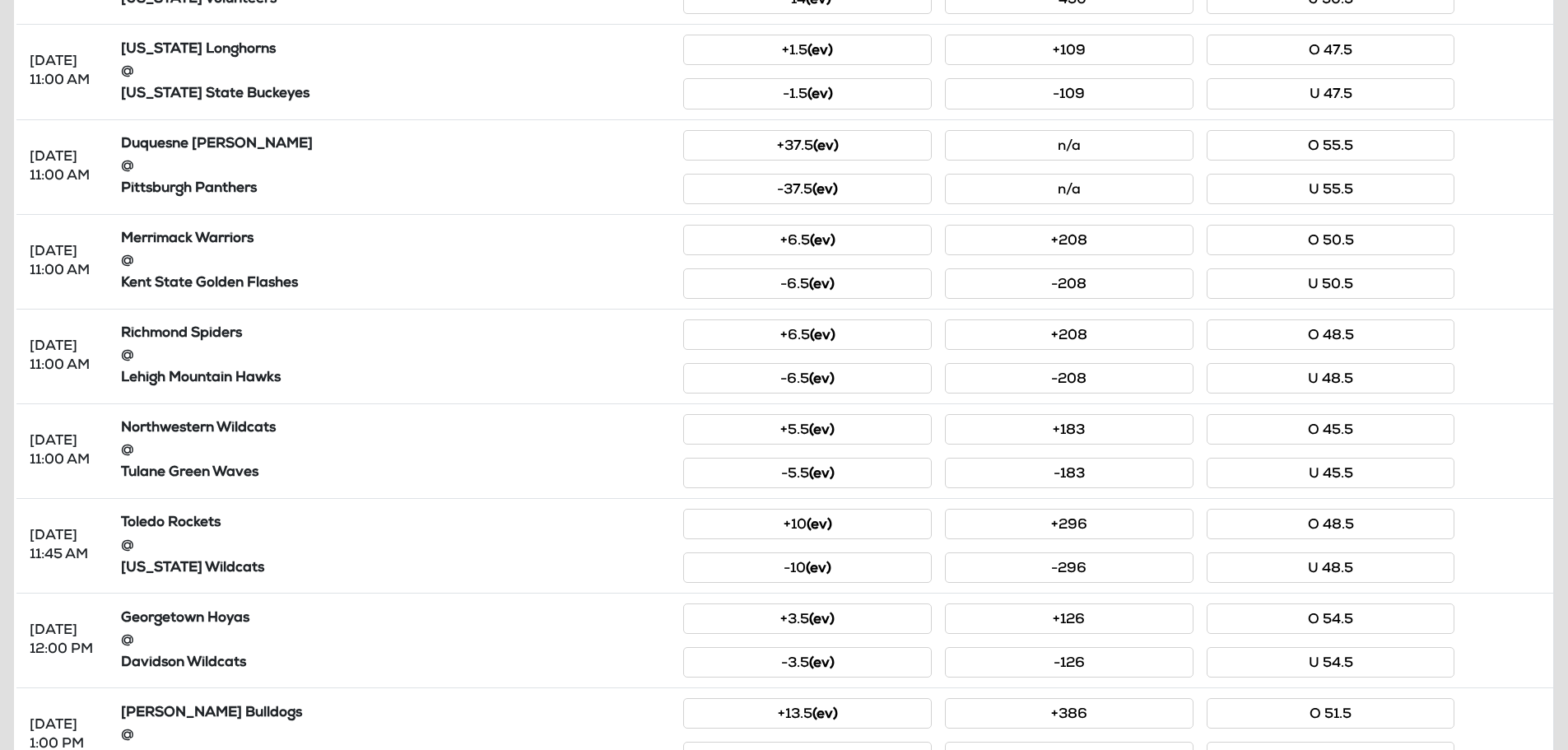
scroll to position [306, 0]
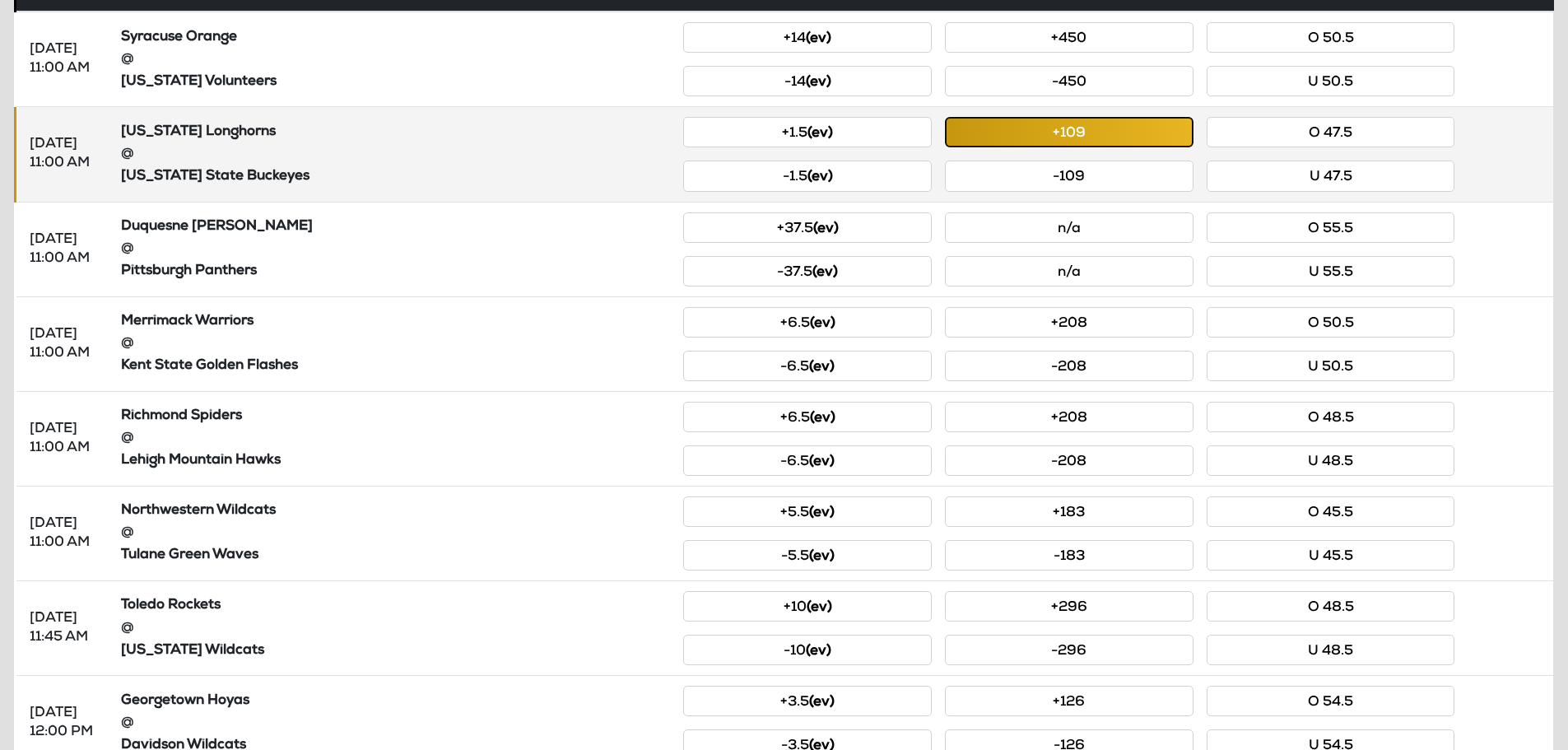
click at [1116, 126] on button "+109" at bounding box center [1070, 132] width 248 height 31
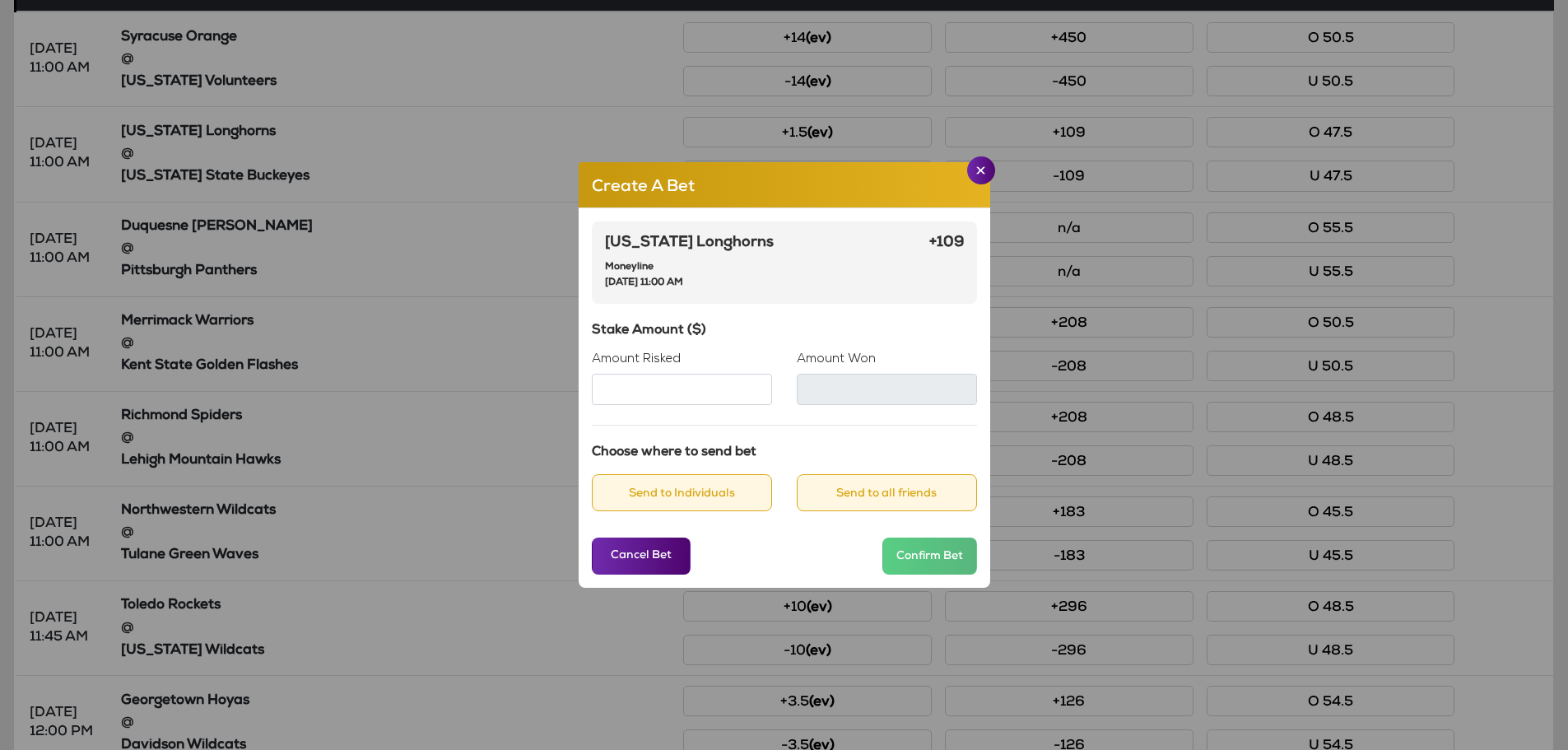
click at [668, 397] on input "Amount Risked" at bounding box center [682, 389] width 180 height 32
type input "****"
click at [749, 344] on div "Stake Amount ($) Amount Risked **** Amount Won ****" at bounding box center [784, 365] width 385 height 82
click at [976, 175] on button "Close" at bounding box center [981, 170] width 28 height 28
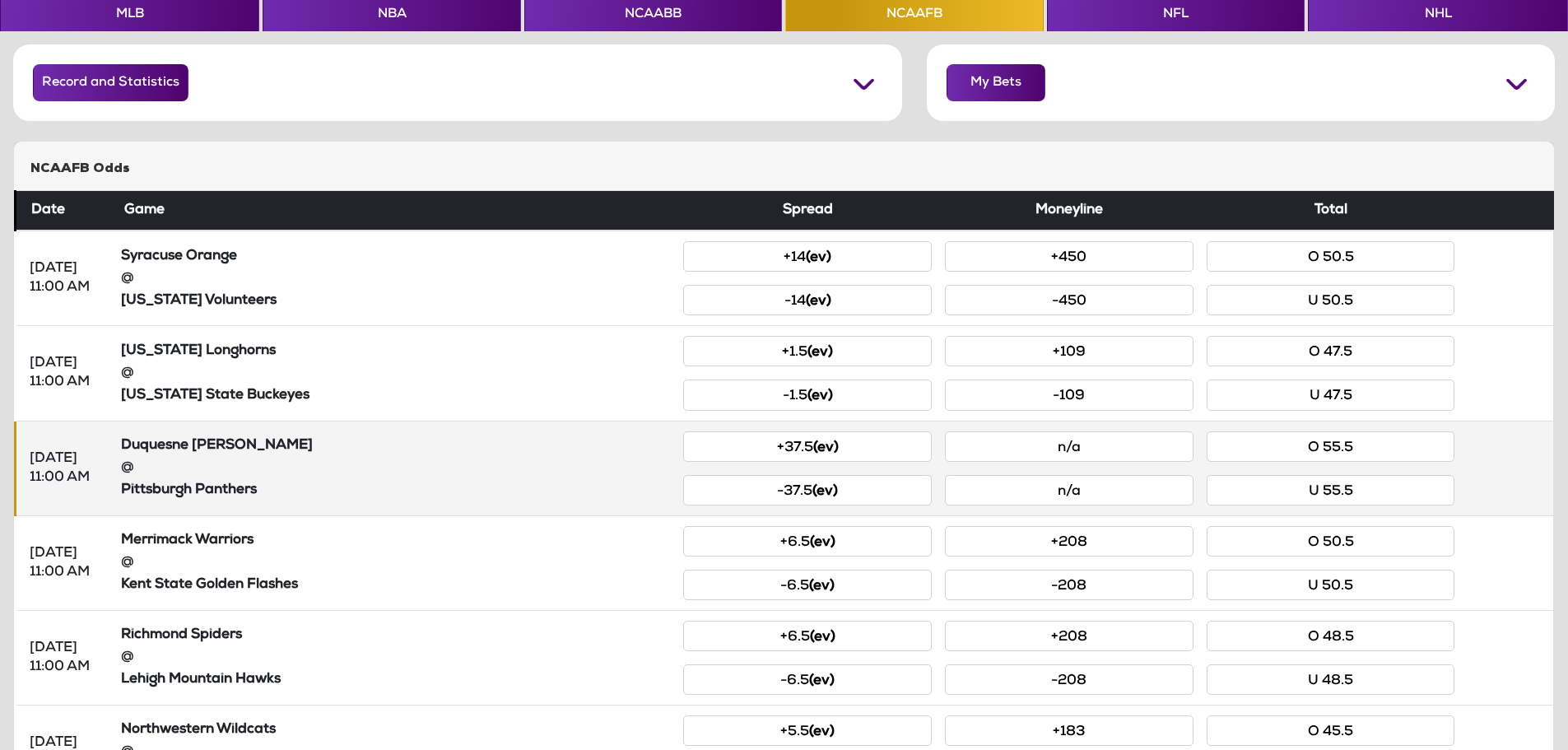
scroll to position [0, 0]
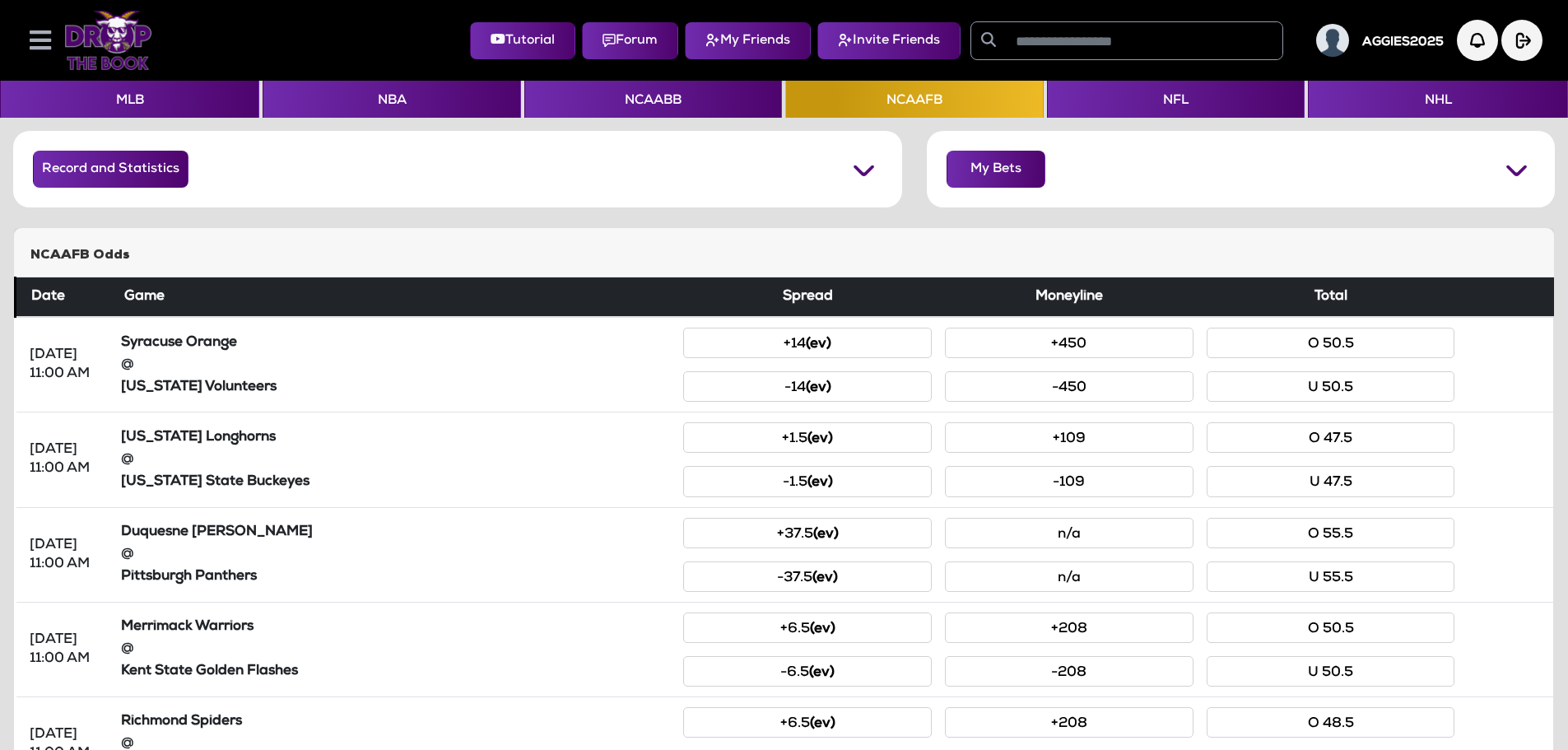
click at [36, 30] on icon at bounding box center [41, 40] width 22 height 24
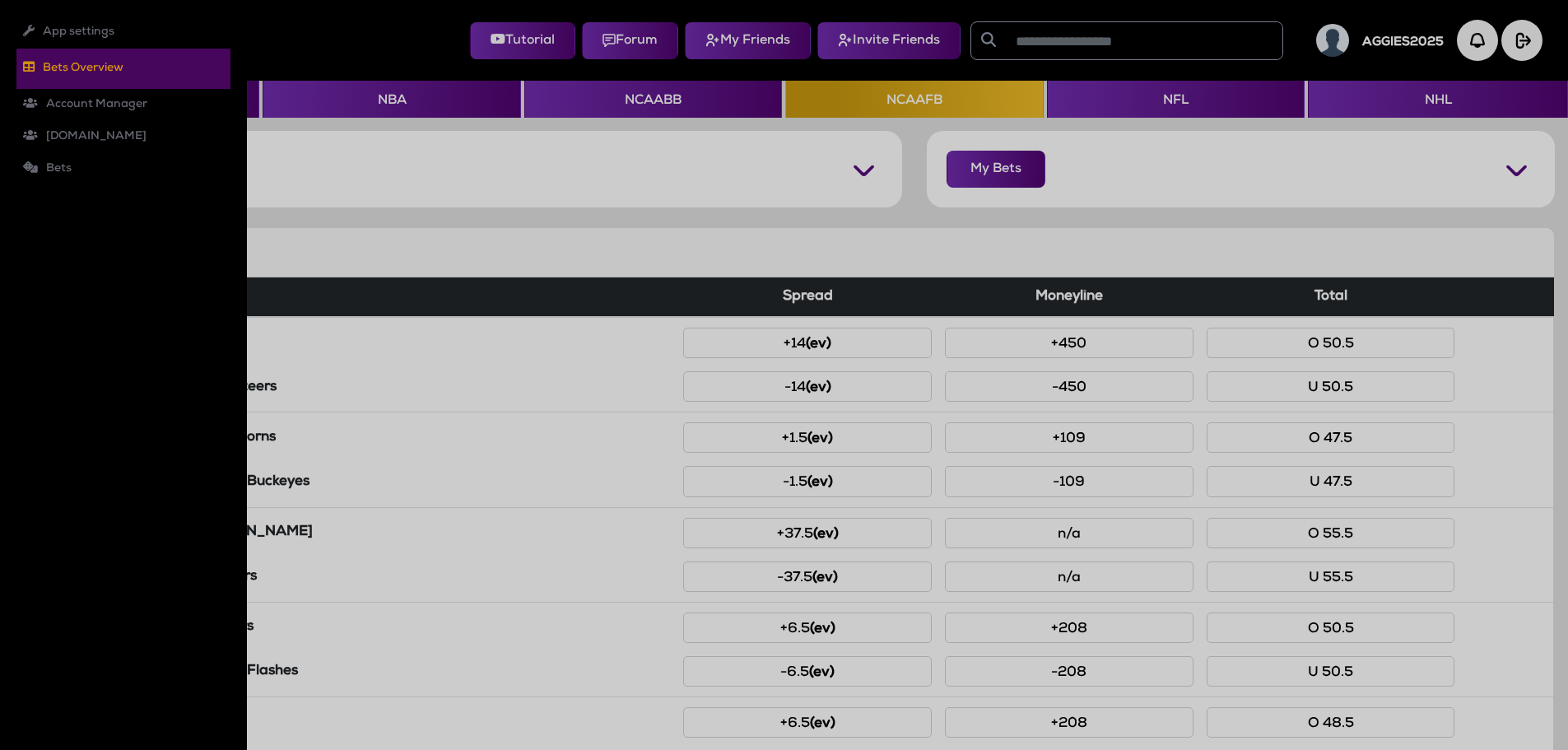
click at [69, 69] on li "Bets Overview" at bounding box center [123, 69] width 214 height 40
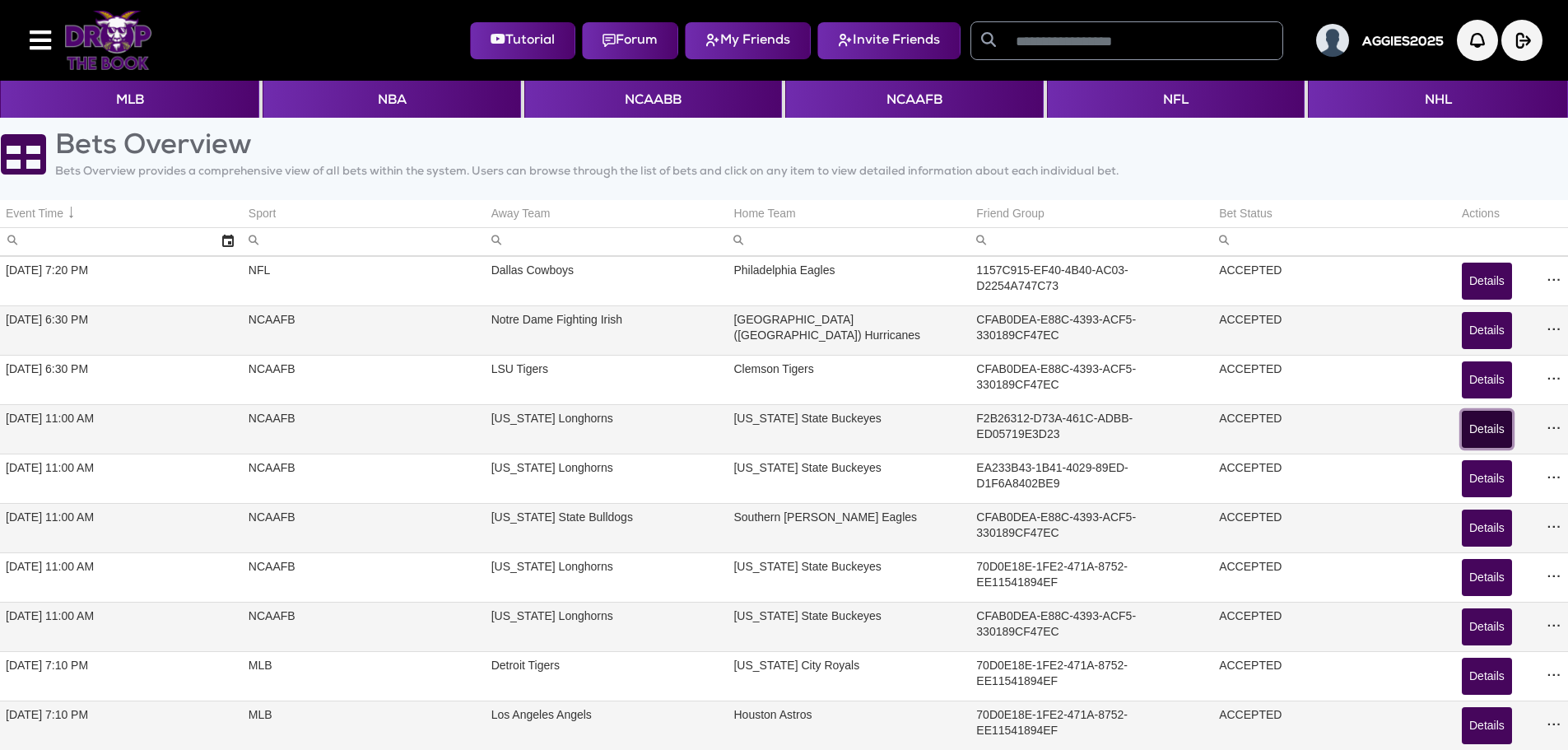
click at [1478, 433] on button "Details" at bounding box center [1486, 429] width 50 height 37
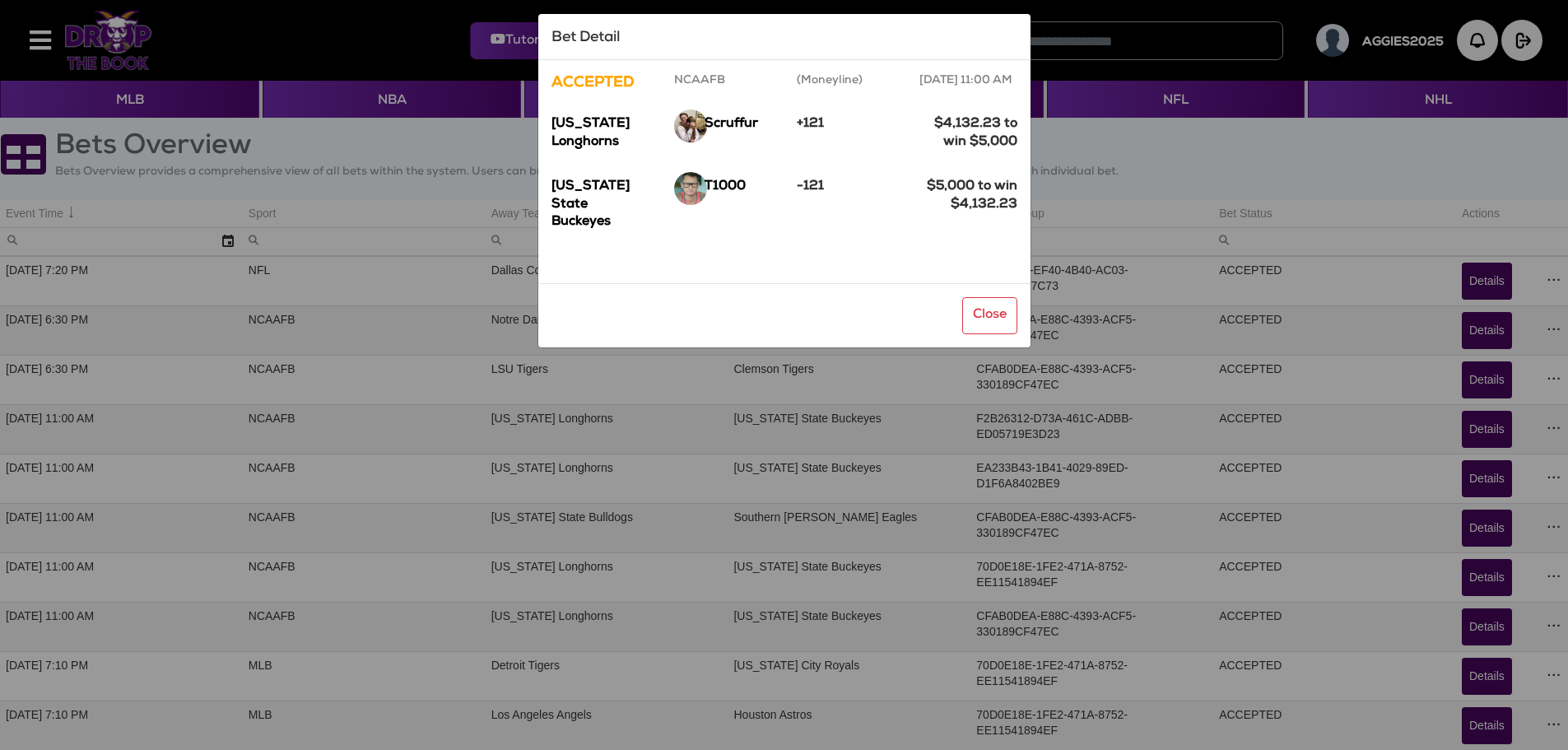
click at [304, 53] on app-bets-overview-detail "Bet Detail ACCEPTED NCAAFB (Moneyline) 8/30/2025, 11:00 AM Texas Longhorns Scru…" at bounding box center [784, 181] width 1542 height 336
click at [992, 309] on button "Close" at bounding box center [990, 316] width 55 height 37
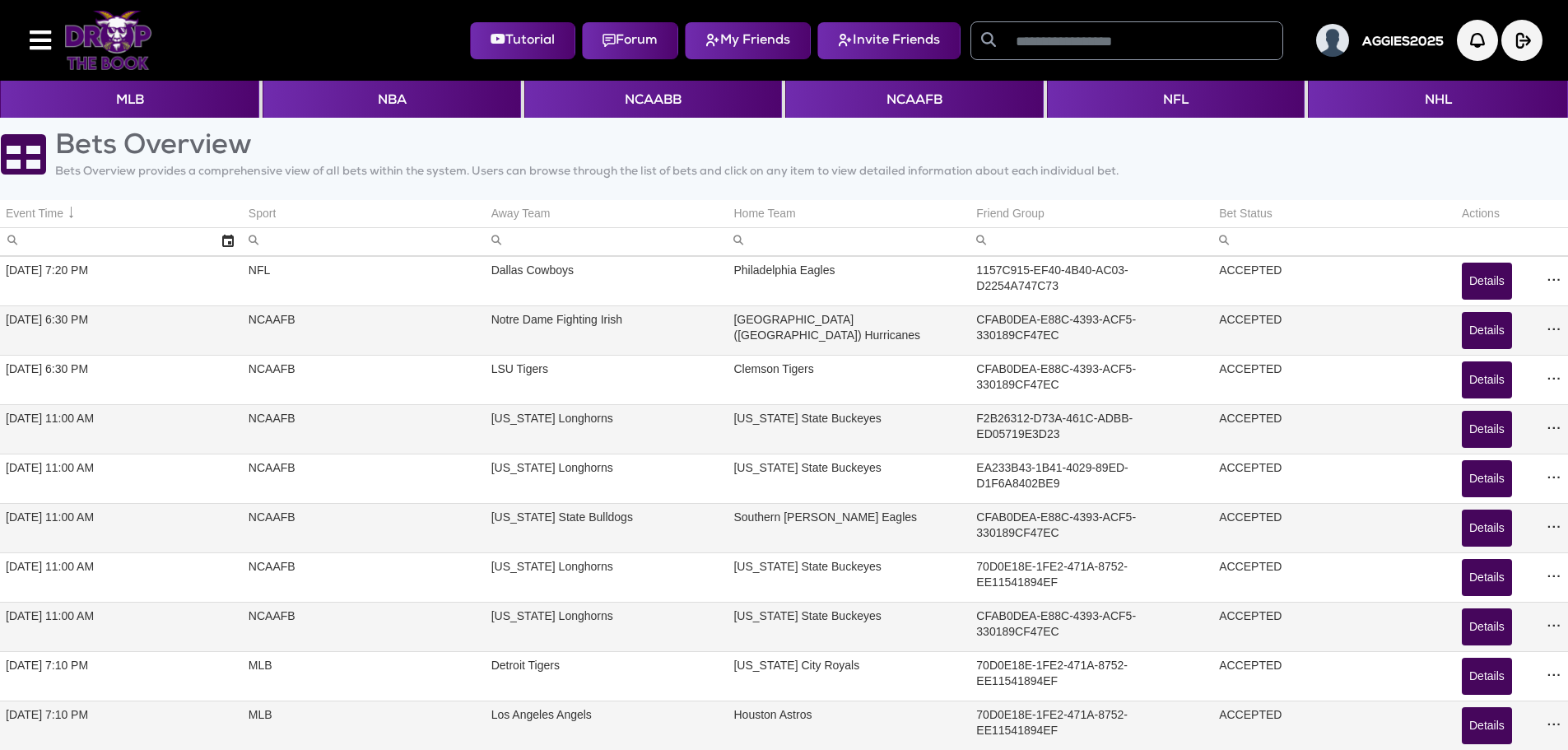
click at [116, 53] on img at bounding box center [108, 40] width 88 height 59
